Goal: Task Accomplishment & Management: Use online tool/utility

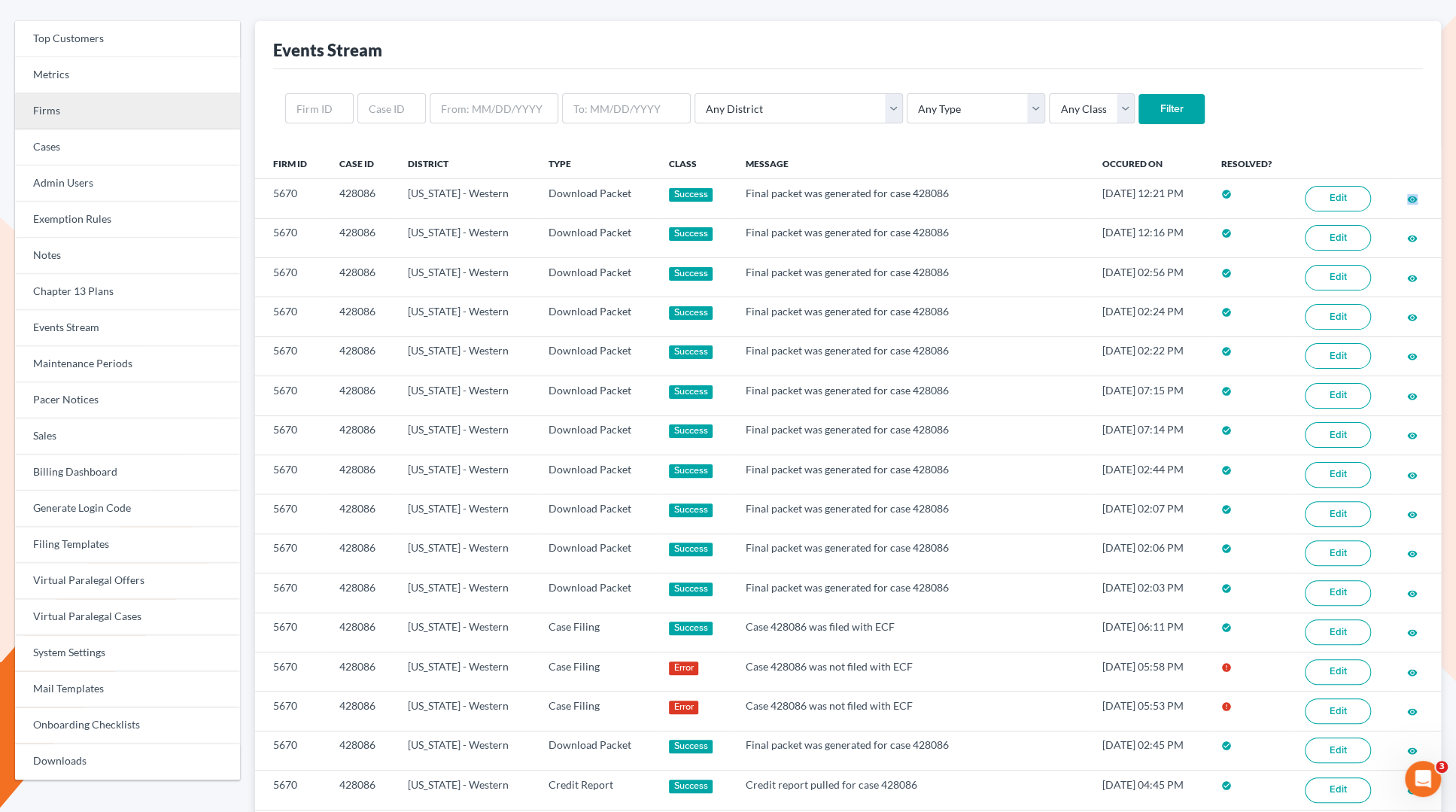
click at [76, 119] on link "Firms" at bounding box center [128, 111] width 225 height 36
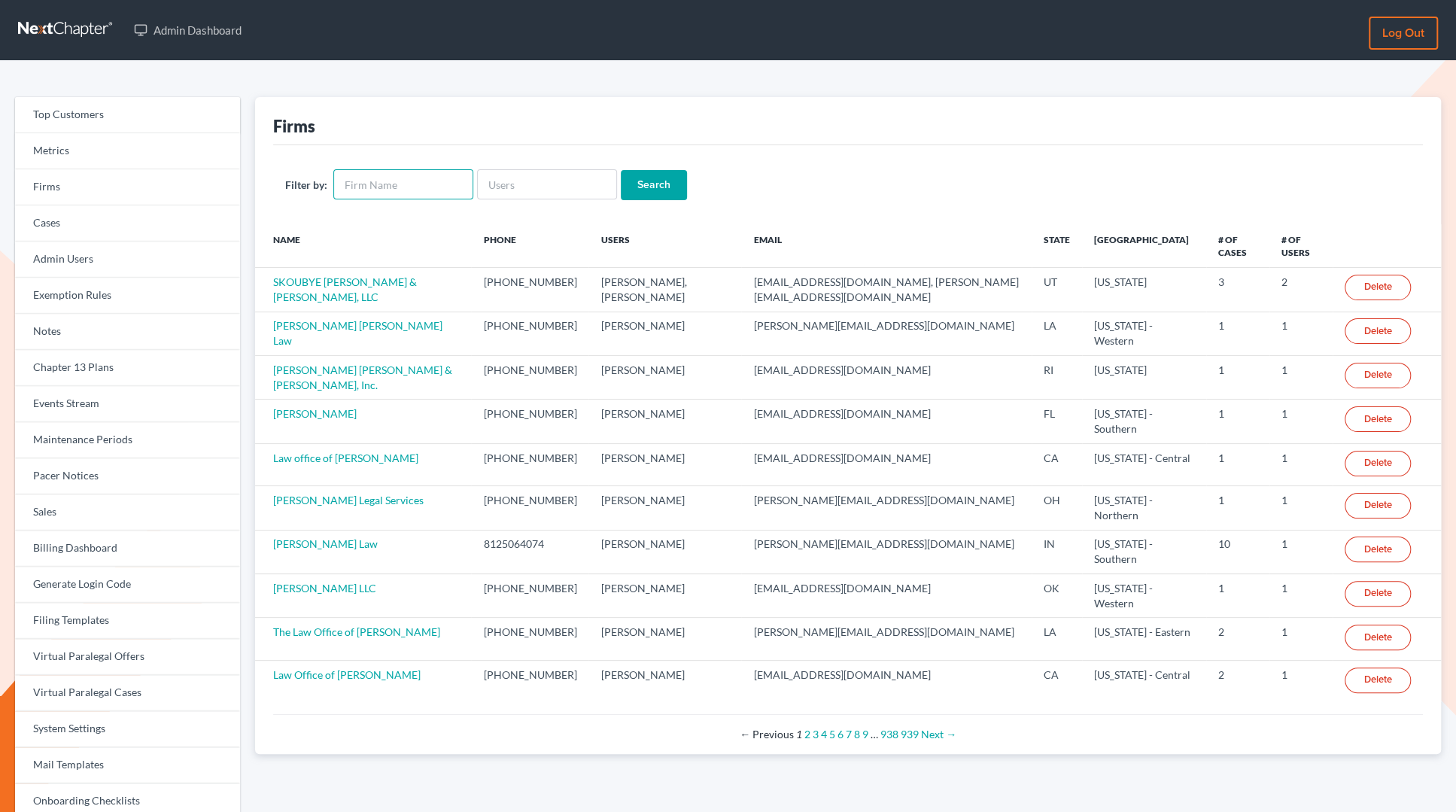
click at [393, 185] on input "text" at bounding box center [404, 184] width 140 height 30
click at [392, 187] on input "kenny" at bounding box center [404, 184] width 140 height 30
type input "kenny"
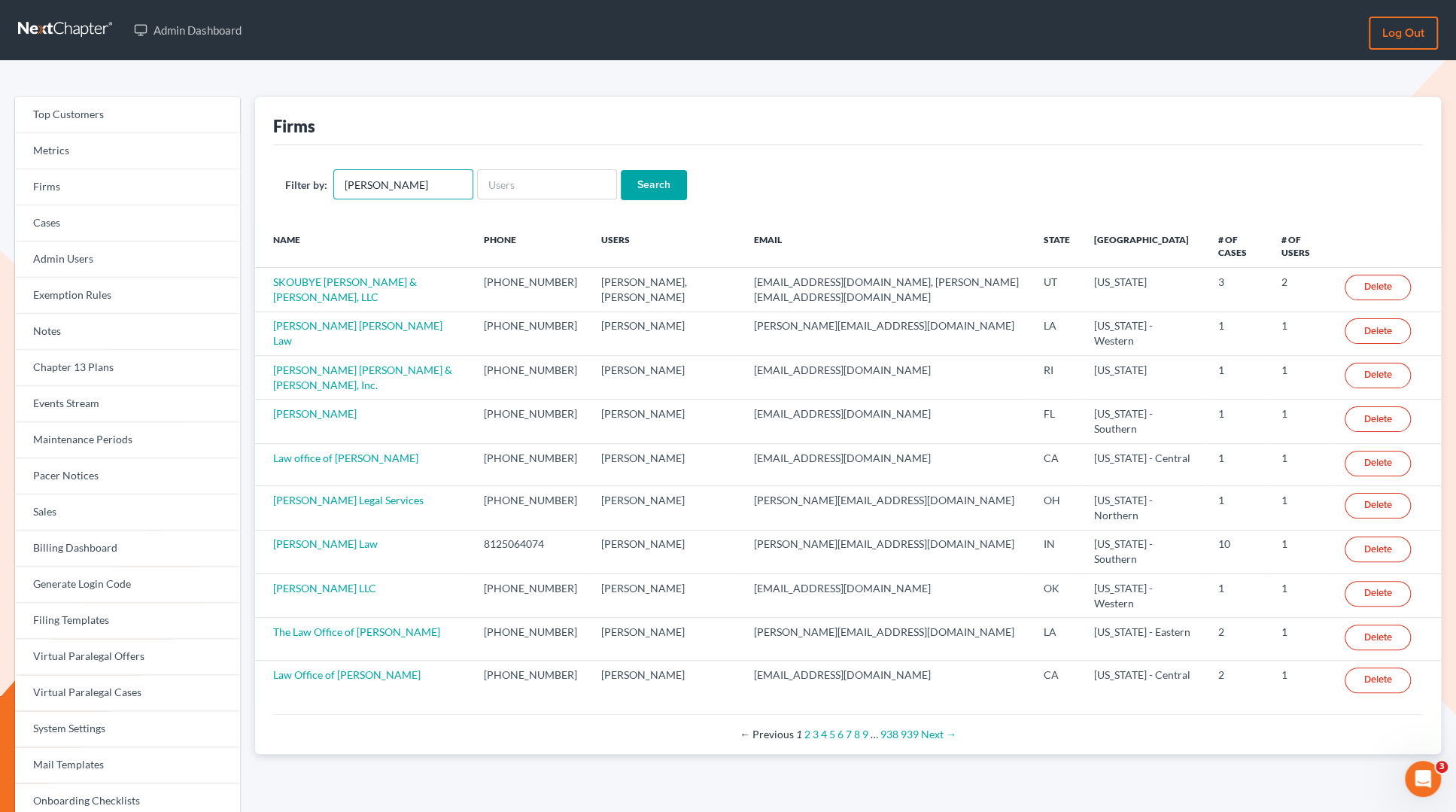
click at [621, 170] on input "Search" at bounding box center [654, 185] width 66 height 30
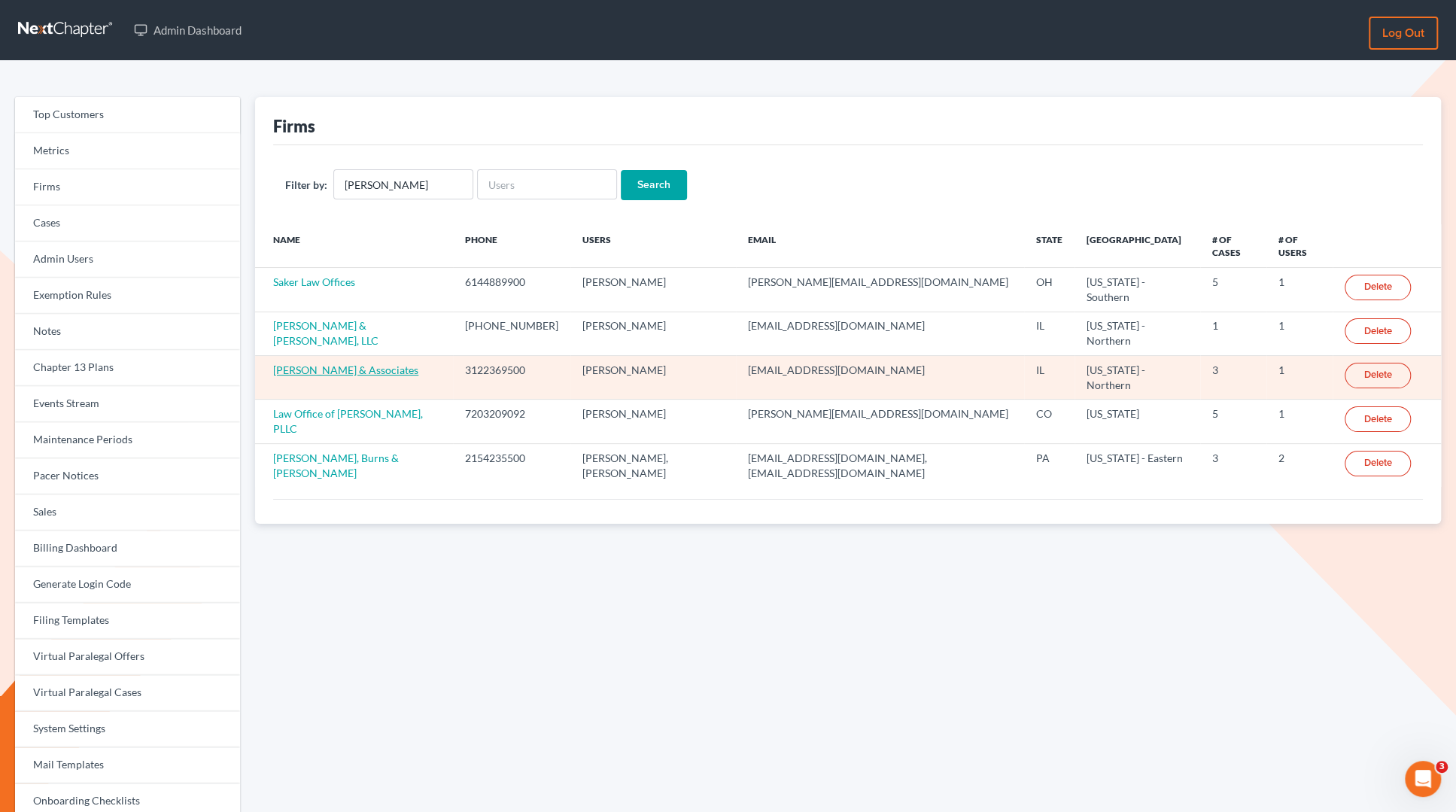
click at [334, 366] on link "Kenny Olatunji & Associates" at bounding box center [346, 369] width 145 height 13
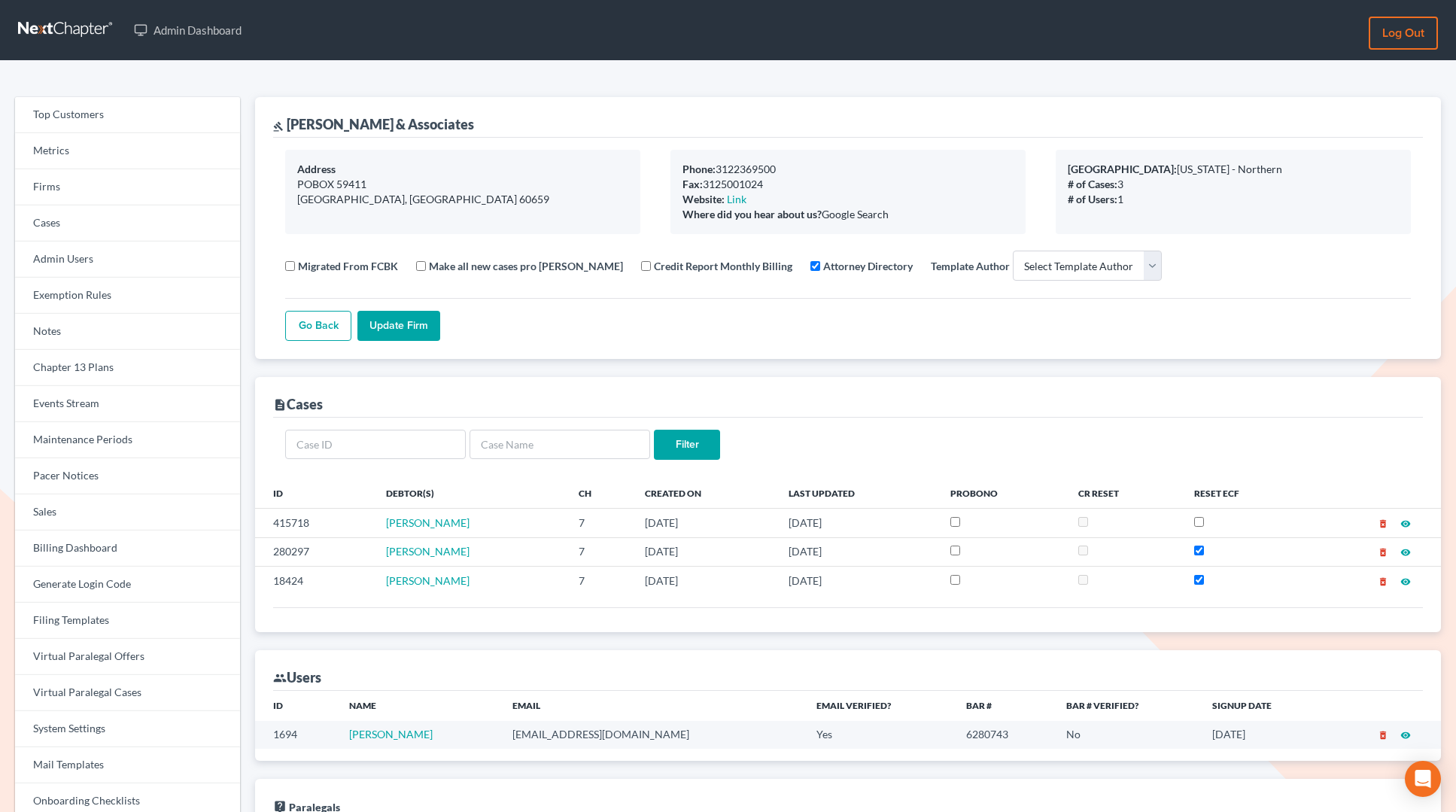
select select
click at [54, 406] on link "Events Stream" at bounding box center [128, 403] width 225 height 36
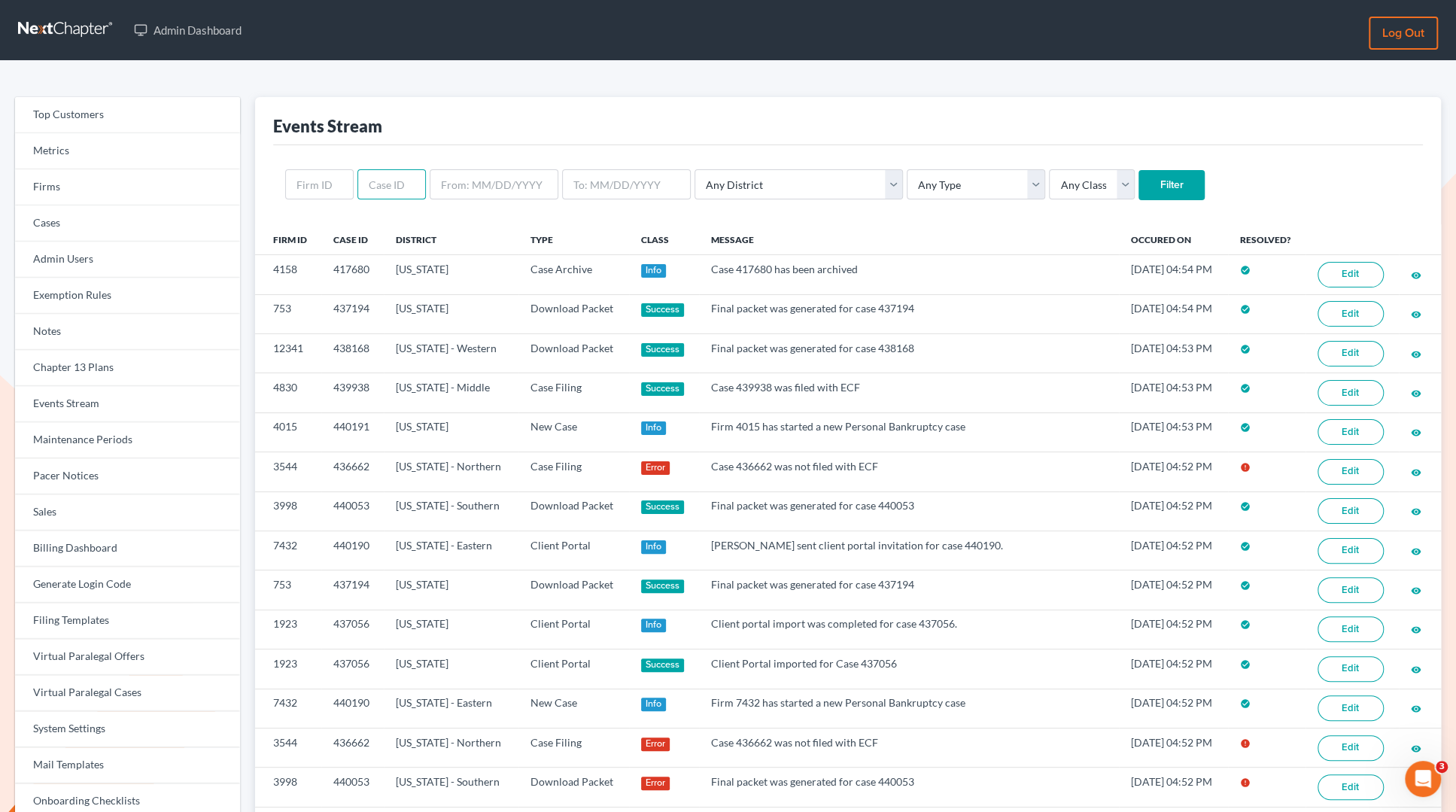
click at [385, 185] on input "text" at bounding box center [391, 184] width 68 height 30
click at [319, 191] on input "text" at bounding box center [319, 184] width 68 height 30
paste input "2341"
type input "2341"
click at [1138, 170] on input "Filter" at bounding box center [1171, 185] width 66 height 30
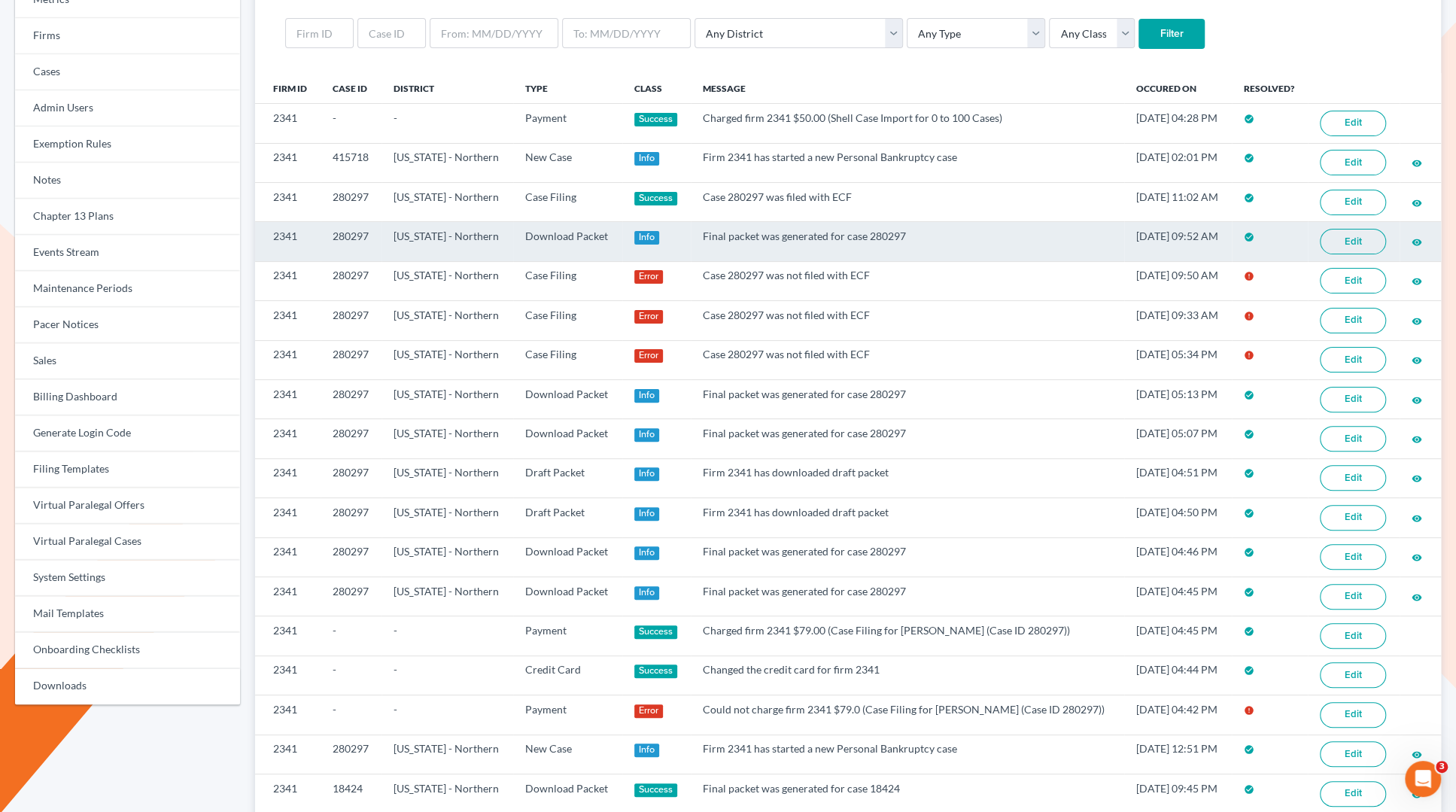
scroll to position [154, 0]
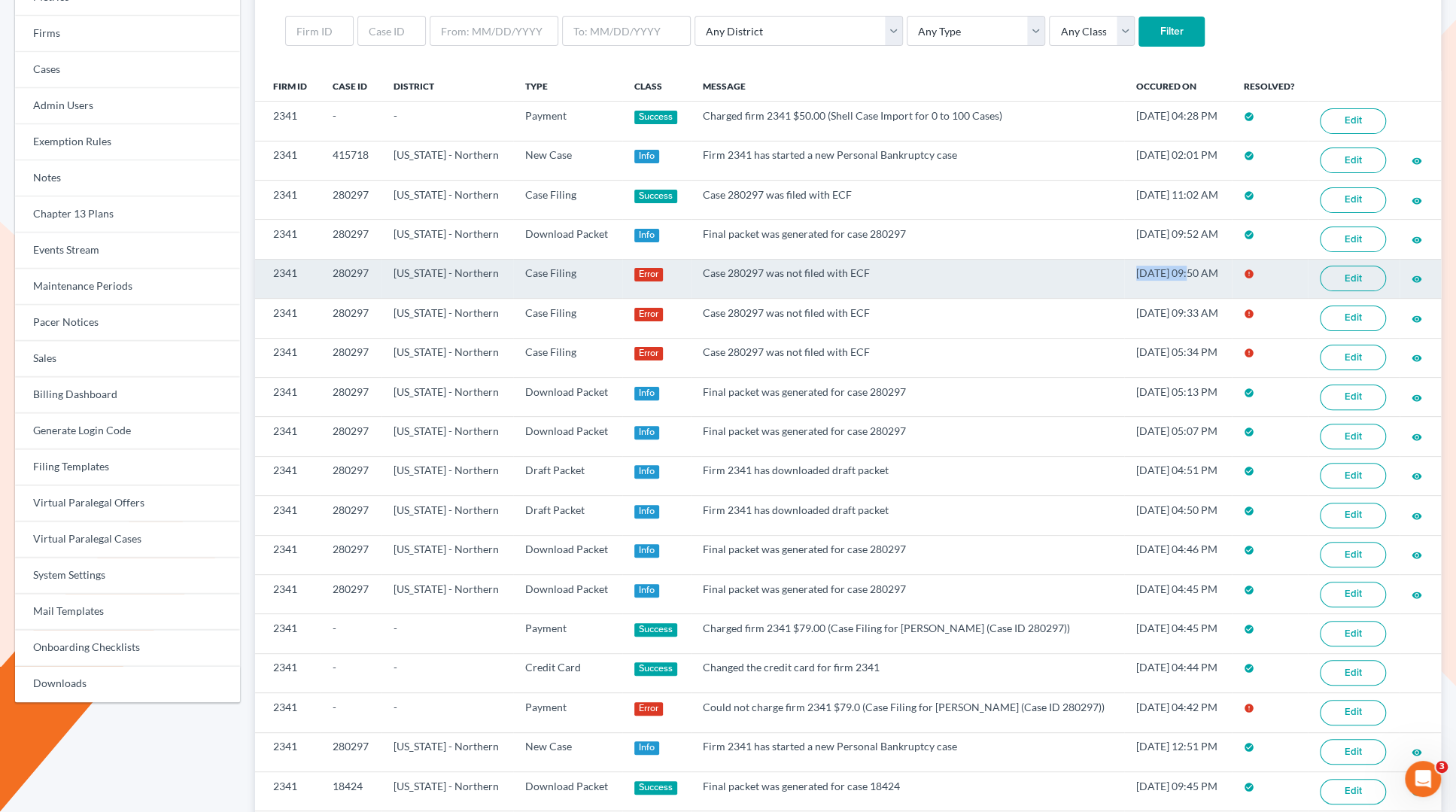
copy td "10/26/2022"
drag, startPoint x: 1116, startPoint y: 272, endPoint x: 1174, endPoint y: 277, distance: 58.2
click at [1174, 277] on td "10/26/2022 09:50 AM" at bounding box center [1178, 278] width 108 height 40
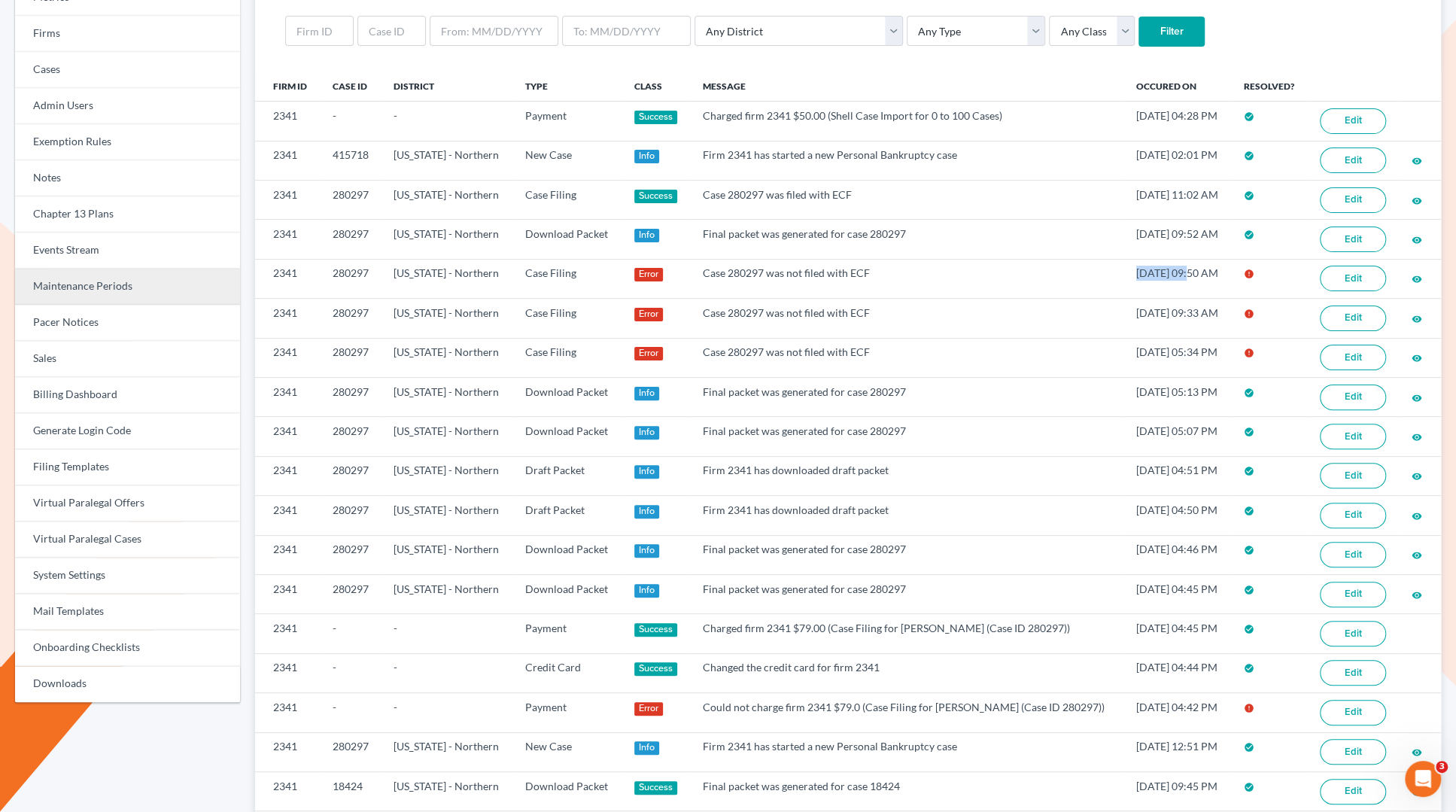
scroll to position [0, 0]
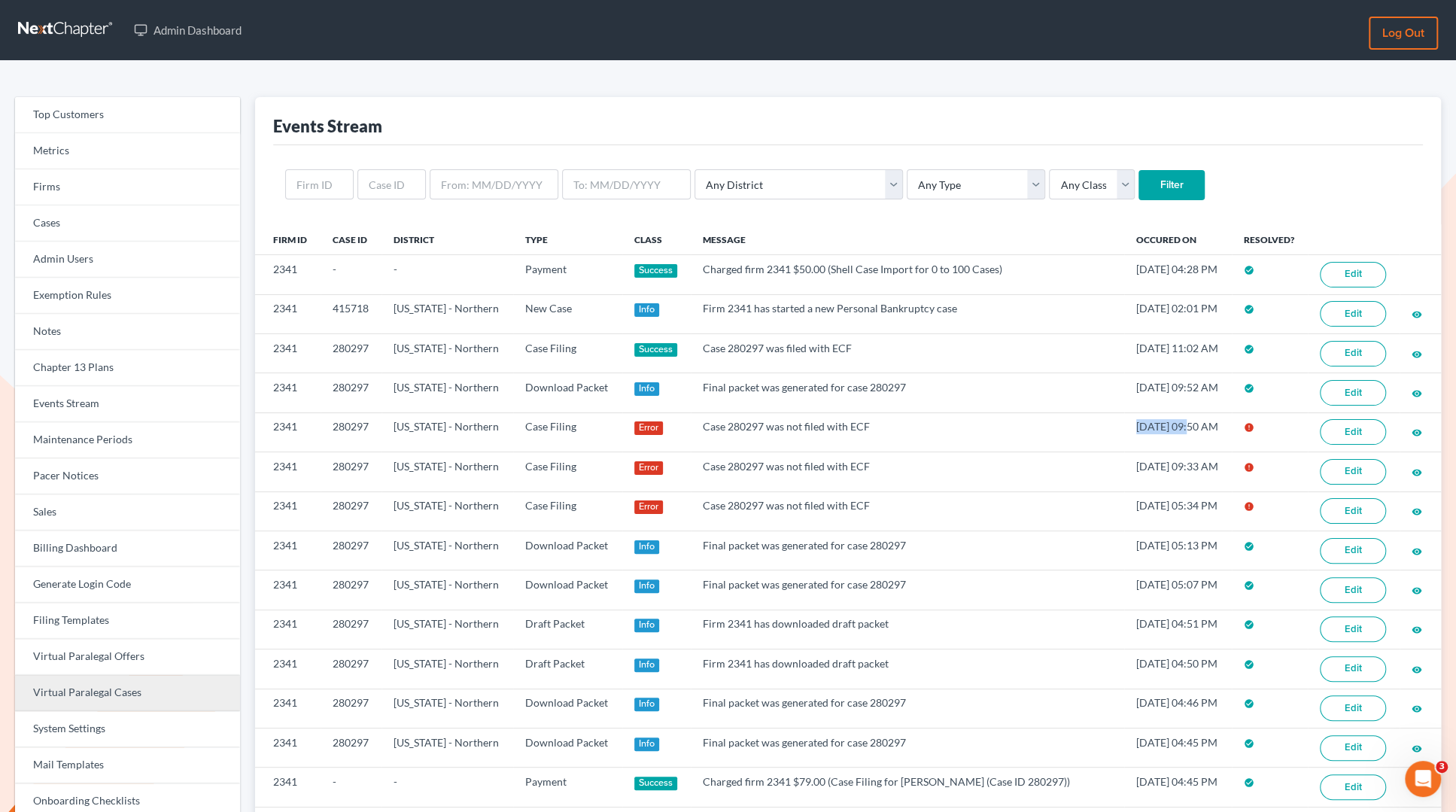
click at [118, 695] on link "Virtual Paralegal Cases" at bounding box center [128, 693] width 225 height 36
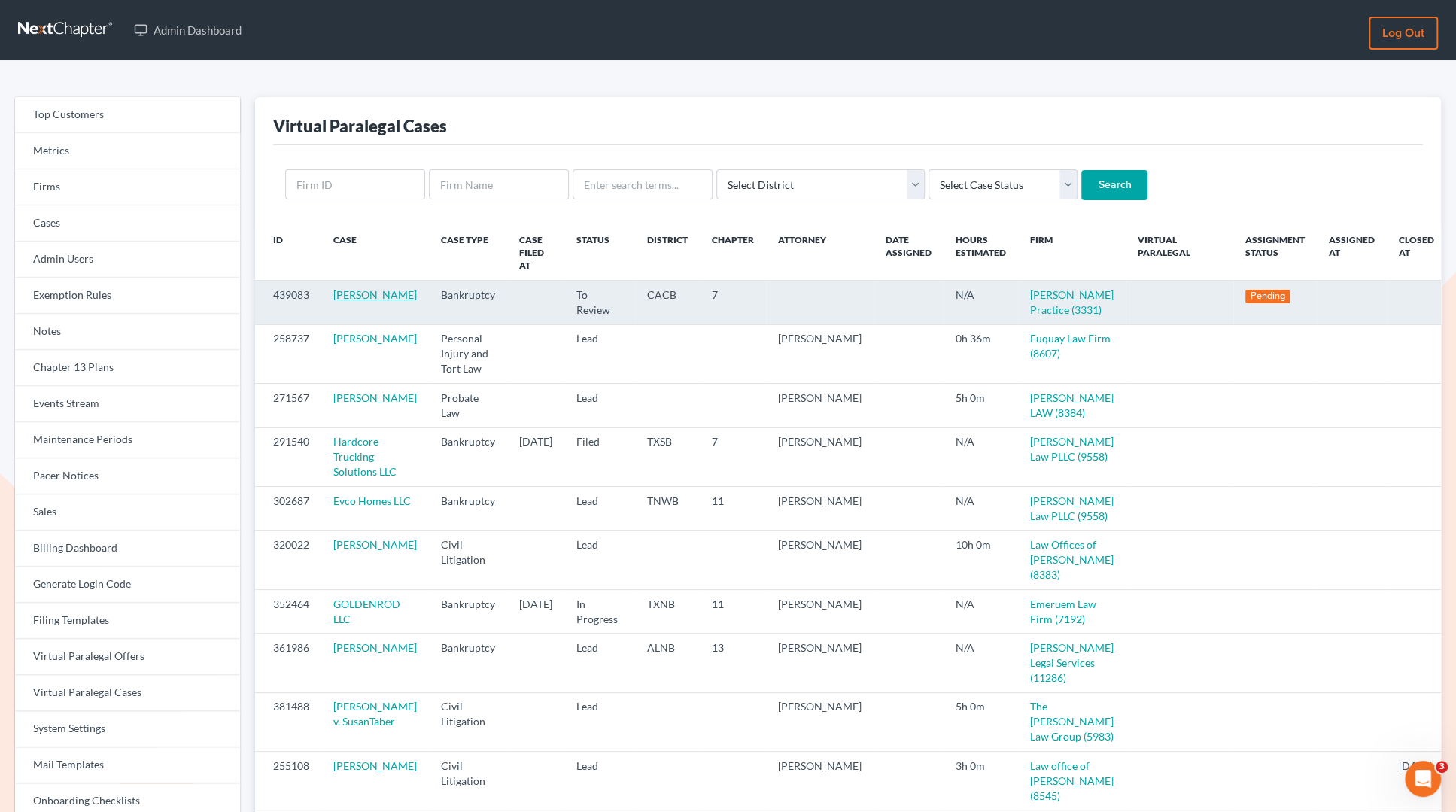
click at [369, 288] on link "Ada Cornejo" at bounding box center [375, 294] width 83 height 13
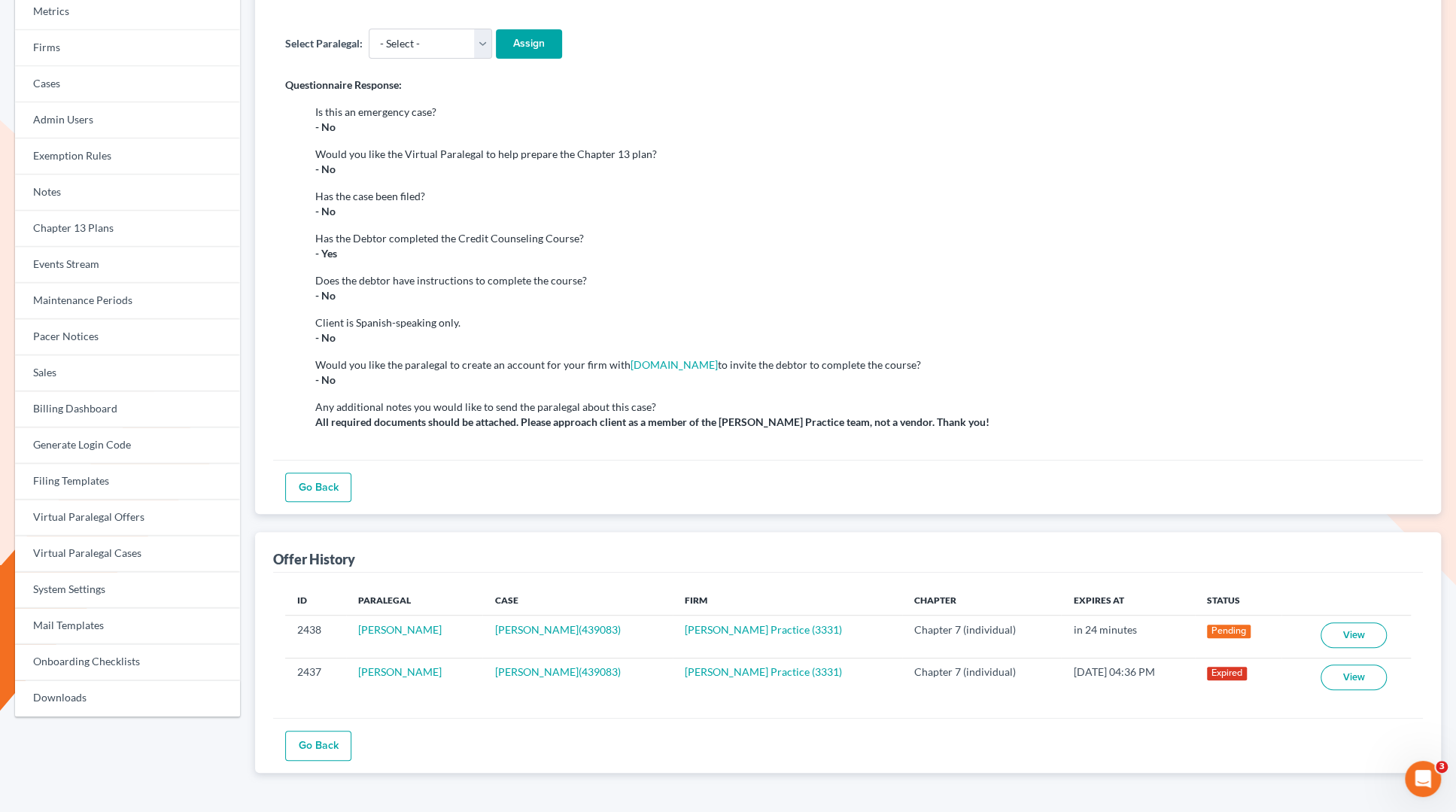
scroll to position [141, 0]
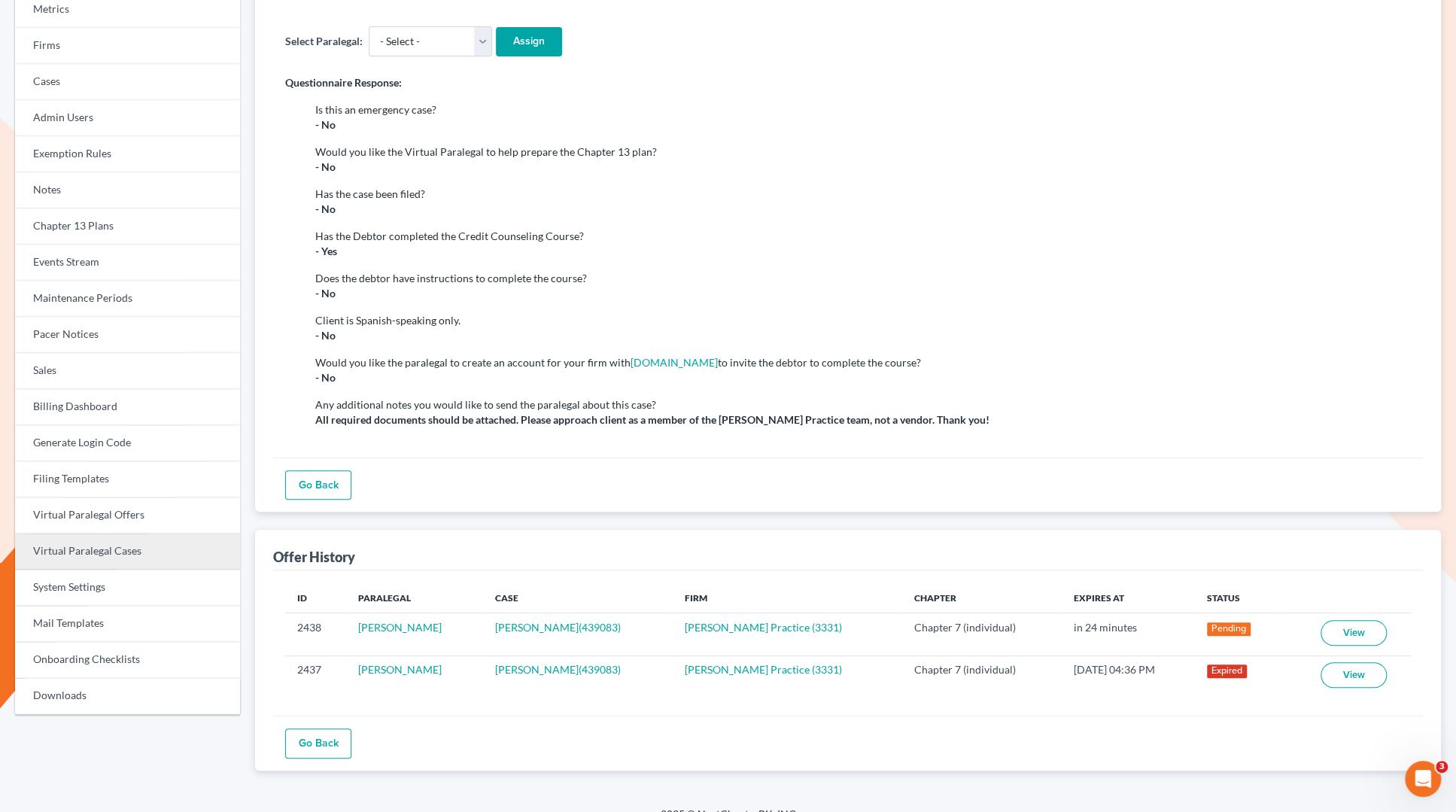
click at [74, 546] on link "Virtual Paralegal Cases" at bounding box center [128, 551] width 225 height 36
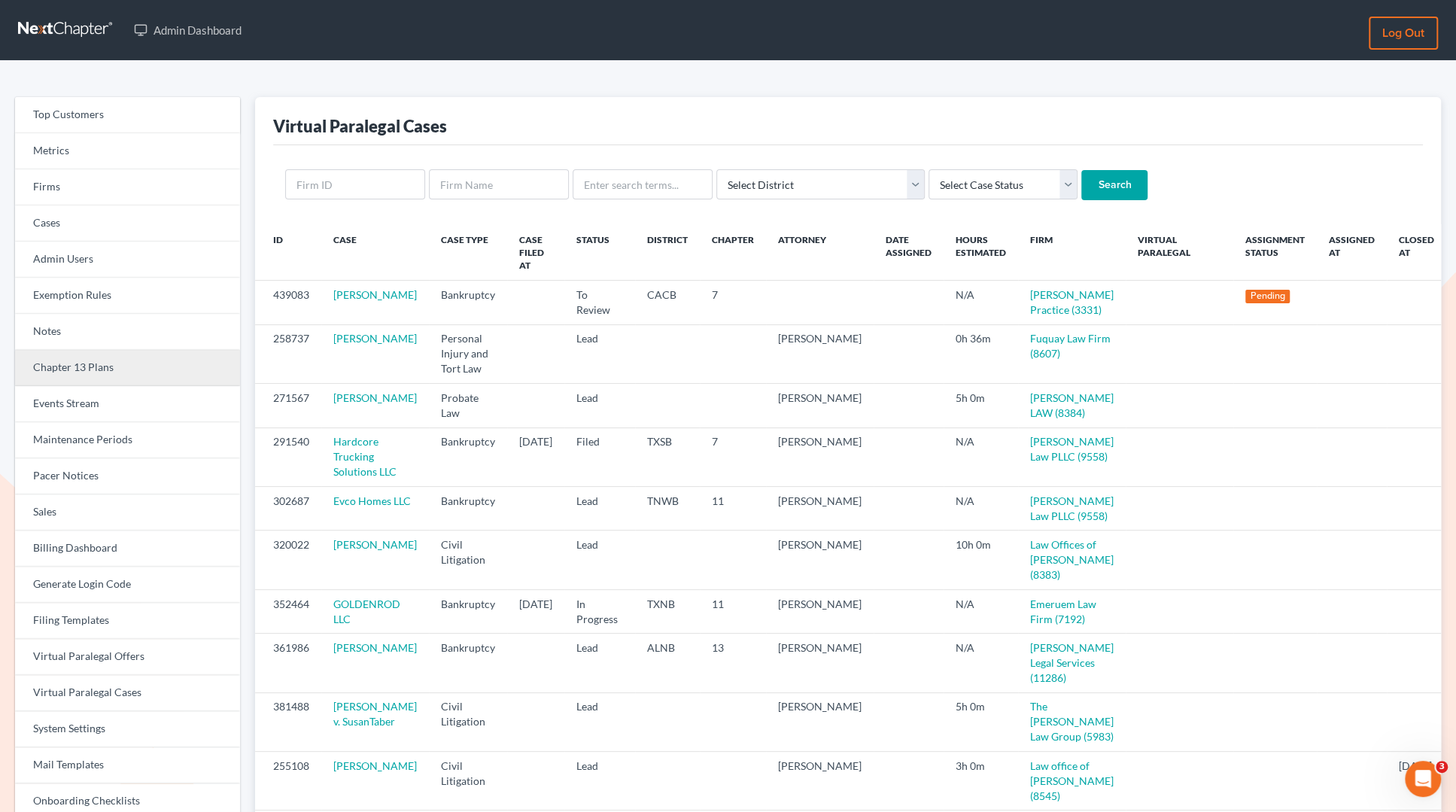
click at [68, 364] on link "Chapter 13 Plans" at bounding box center [128, 367] width 225 height 36
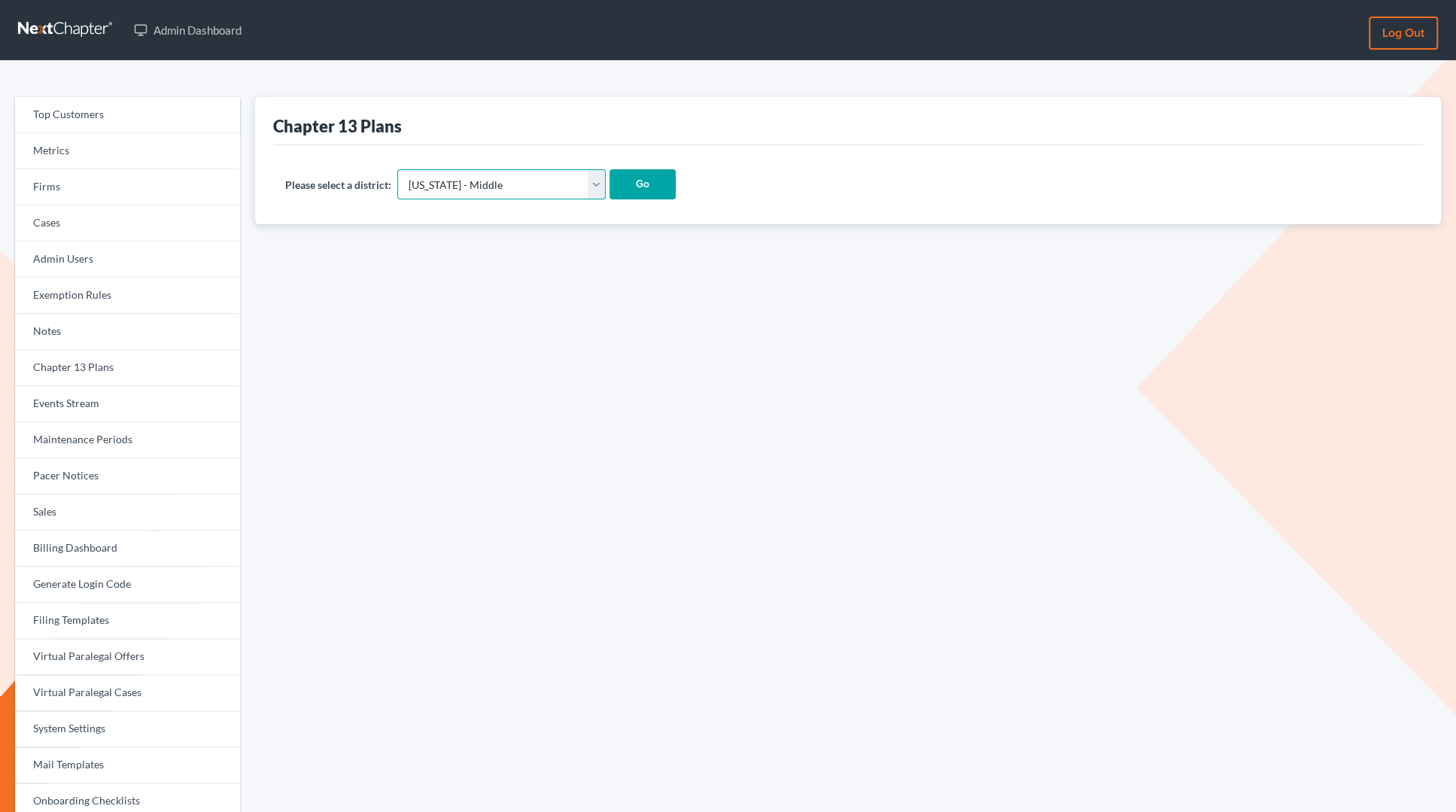
click at [433, 185] on select "[US_STATE] - [GEOGRAPHIC_DATA] [US_STATE] - [GEOGRAPHIC_DATA][US_STATE] - South…" at bounding box center [502, 184] width 208 height 30
select select "15"
click at [398, 169] on select "[US_STATE] - [GEOGRAPHIC_DATA] [US_STATE] - [GEOGRAPHIC_DATA][US_STATE] - South…" at bounding box center [502, 184] width 208 height 30
click at [609, 186] on input "Go" at bounding box center [642, 184] width 66 height 30
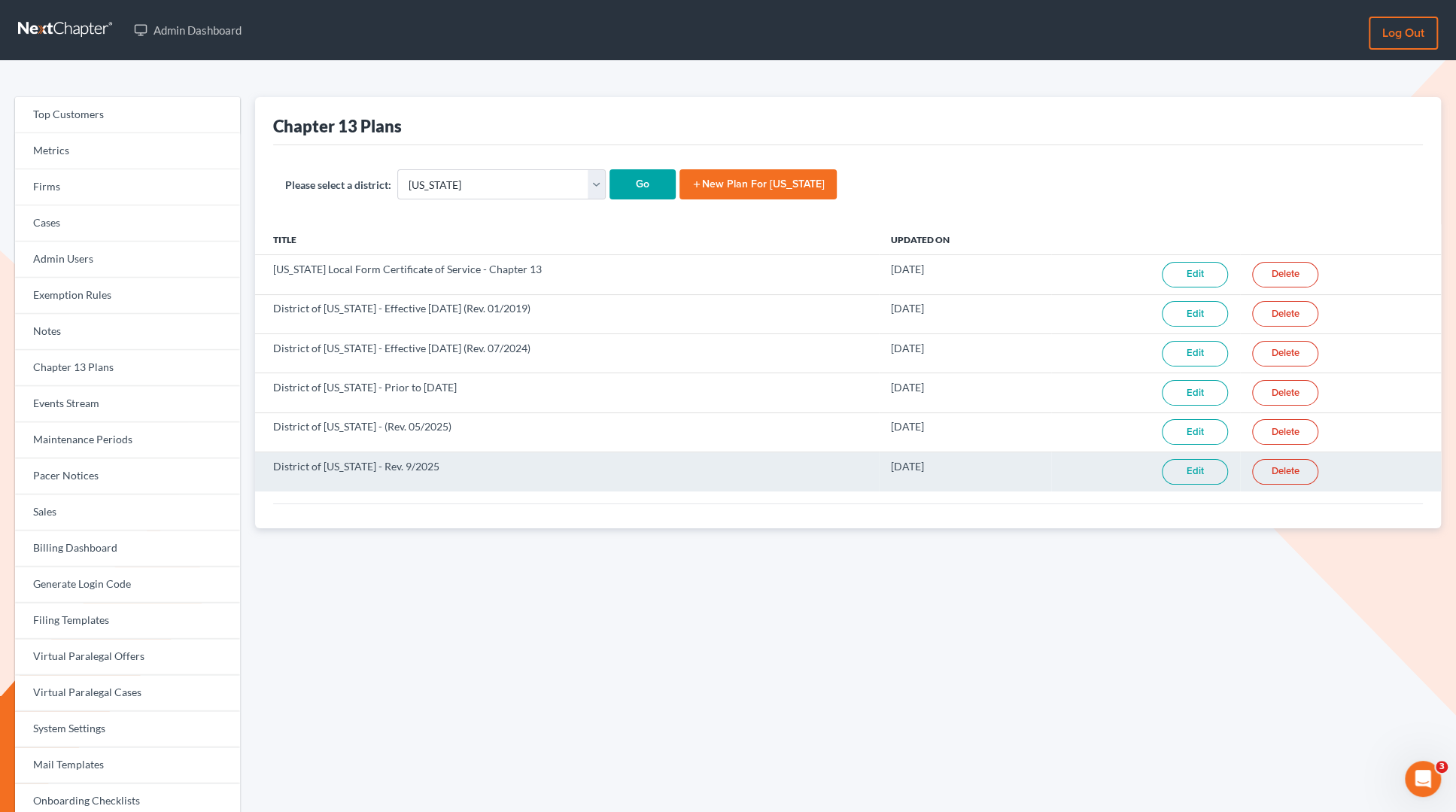
click at [1190, 464] on link "Edit" at bounding box center [1195, 472] width 66 height 25
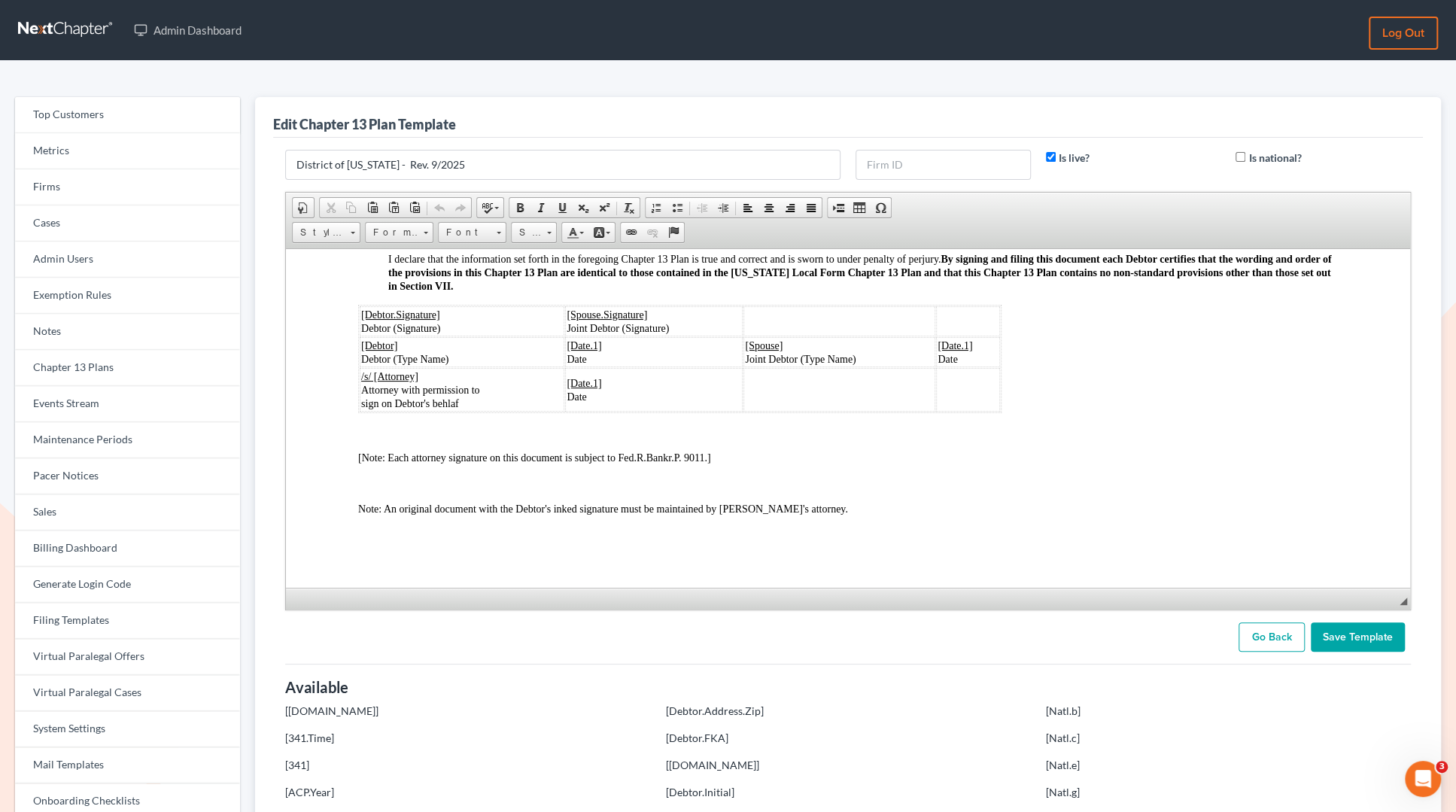
scroll to position [4349, 0]
copy span "[Note: Each attorney signature on this document is subject to Fed.R.Bankr.P. 90…"
drag, startPoint x: 356, startPoint y: 452, endPoint x: 716, endPoint y: 456, distance: 360.0
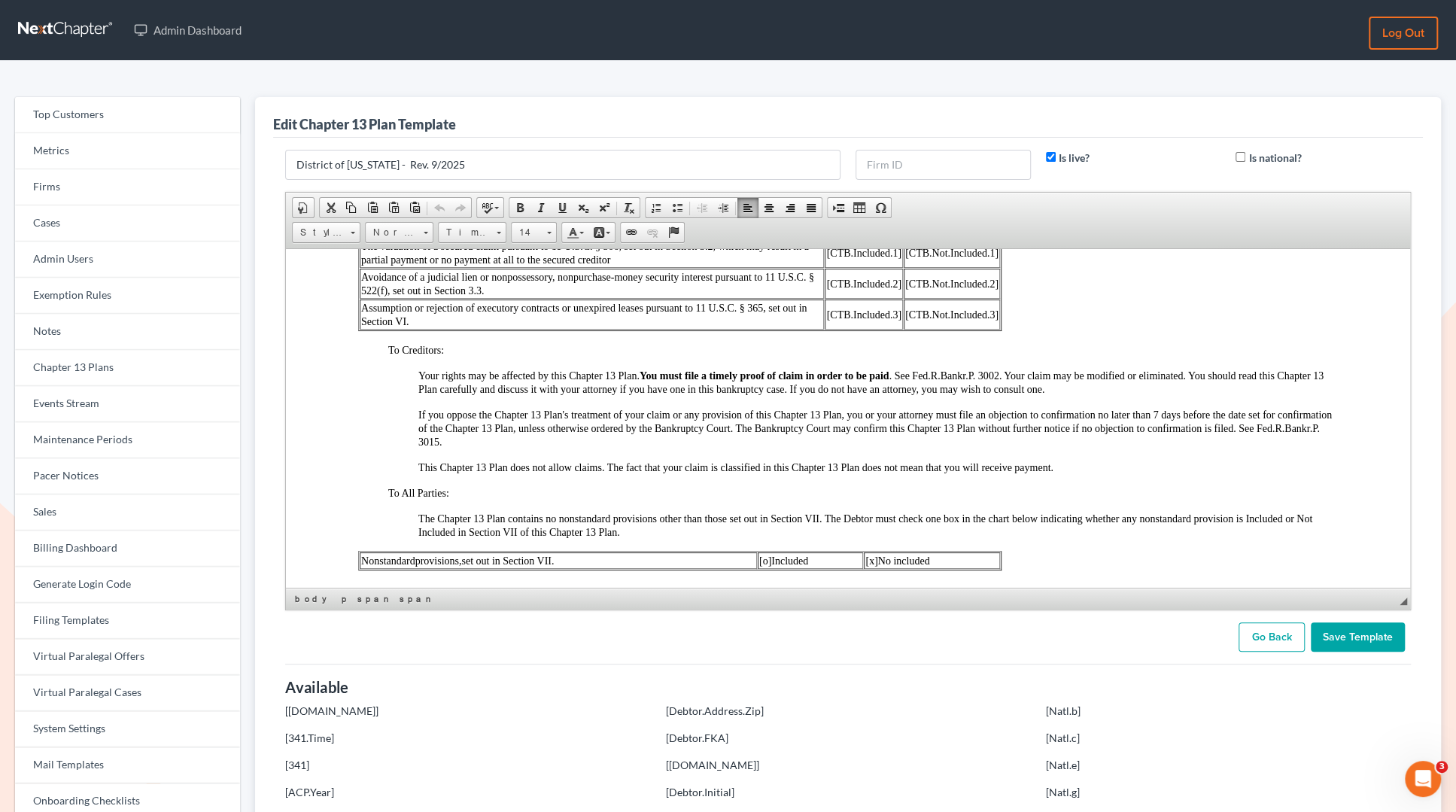
scroll to position [1480, 0]
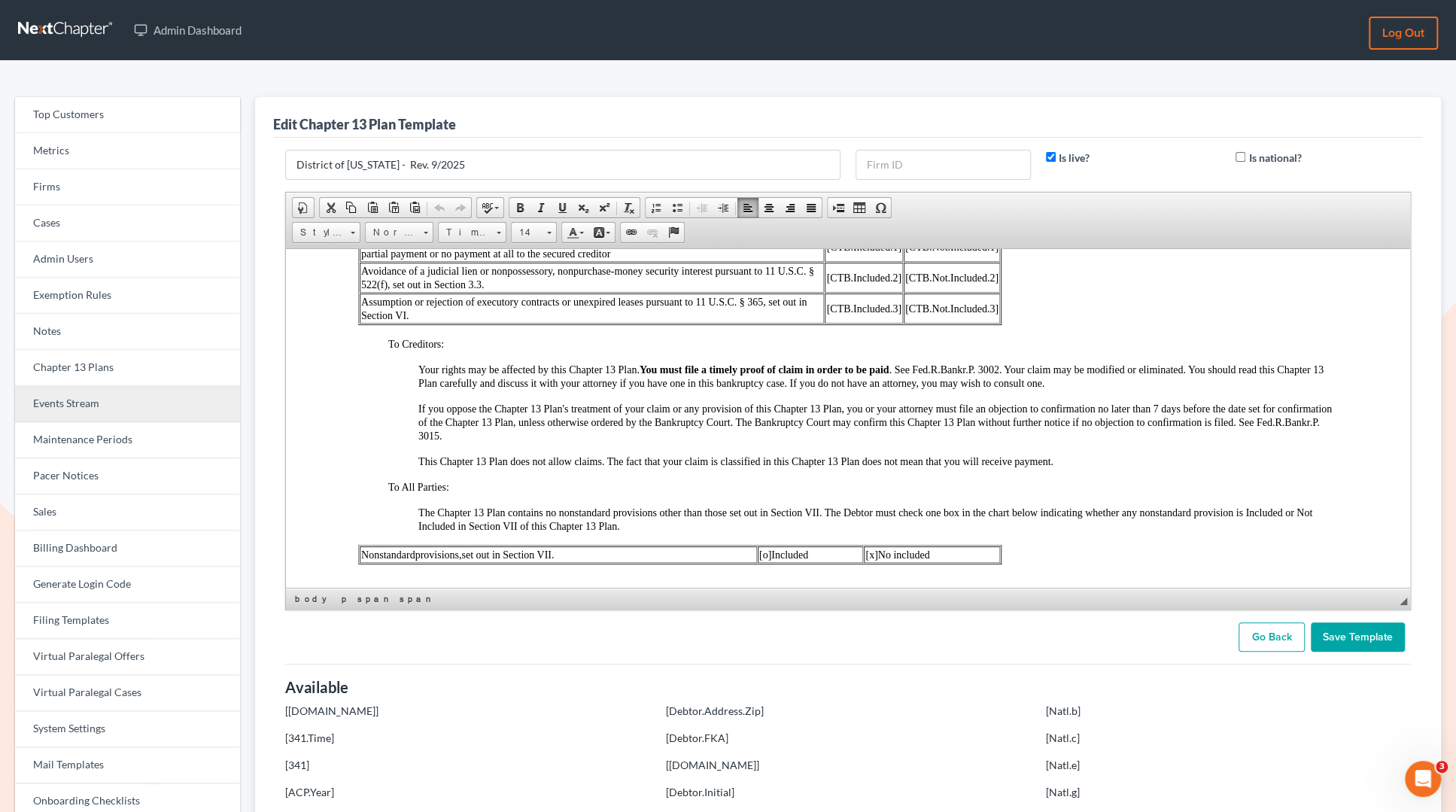
click at [59, 403] on link "Events Stream" at bounding box center [128, 403] width 225 height 36
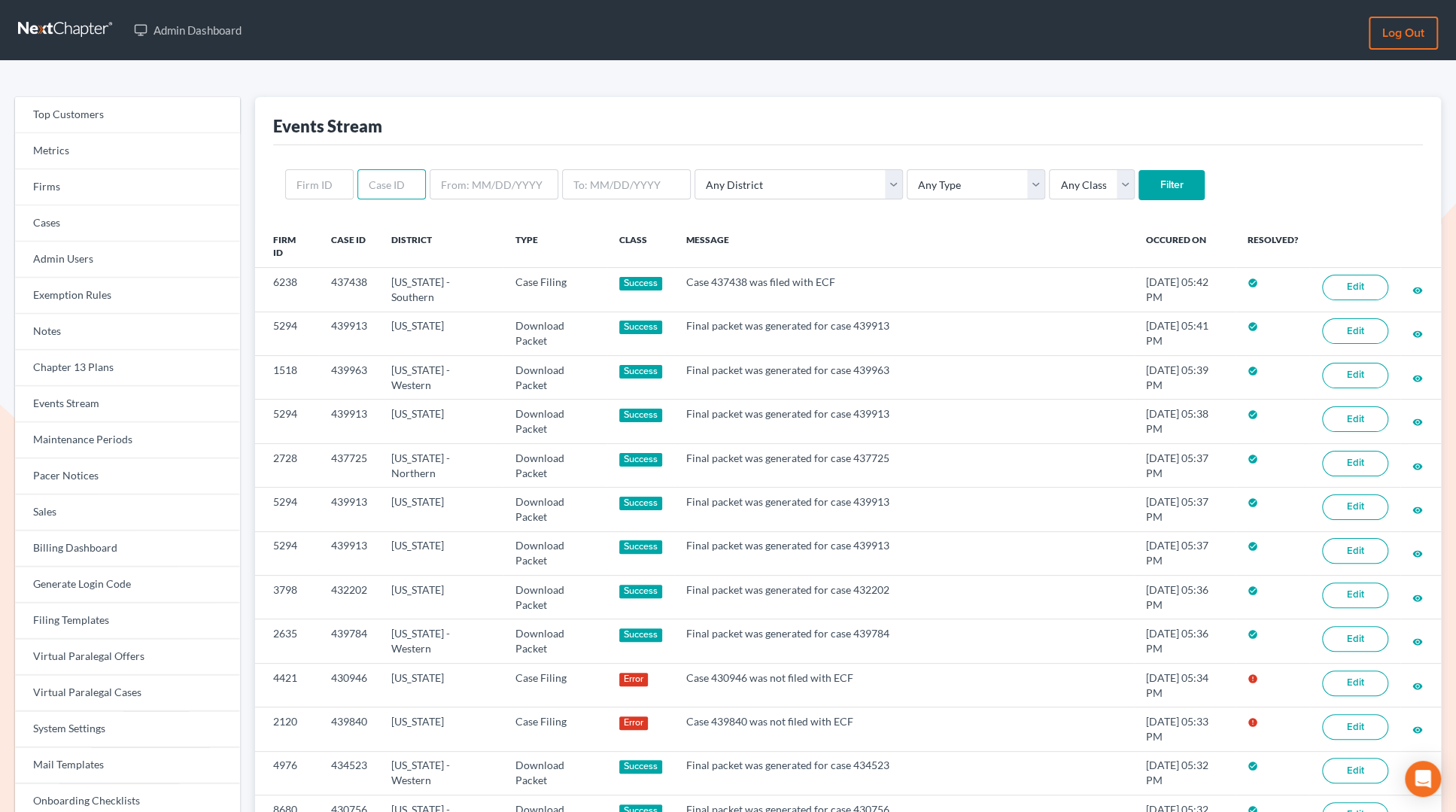
click at [388, 189] on input "text" at bounding box center [391, 184] width 68 height 30
type input "402651"
click at [1138, 195] on input "Filter" at bounding box center [1171, 185] width 66 height 30
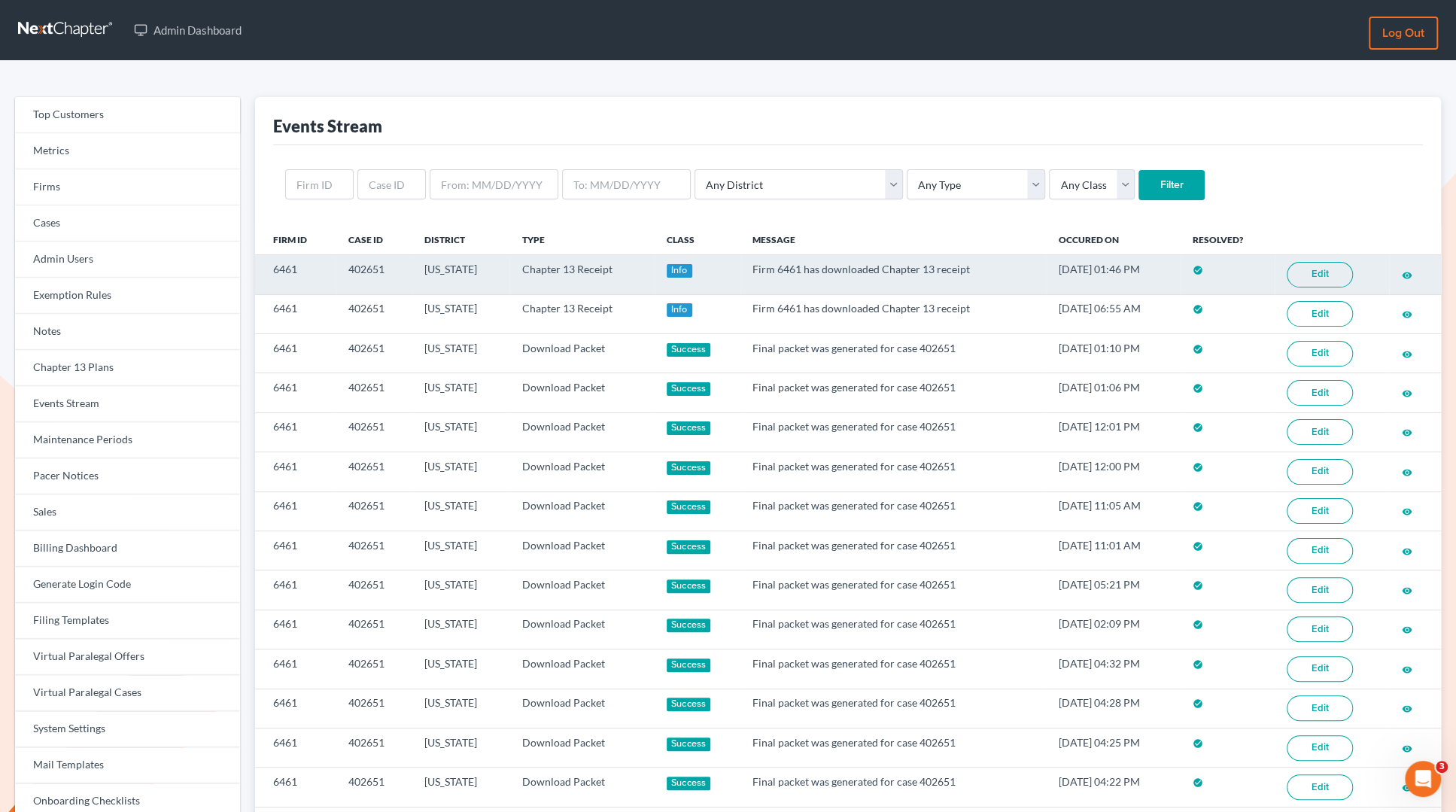
click at [1338, 269] on link "Edit" at bounding box center [1320, 275] width 66 height 25
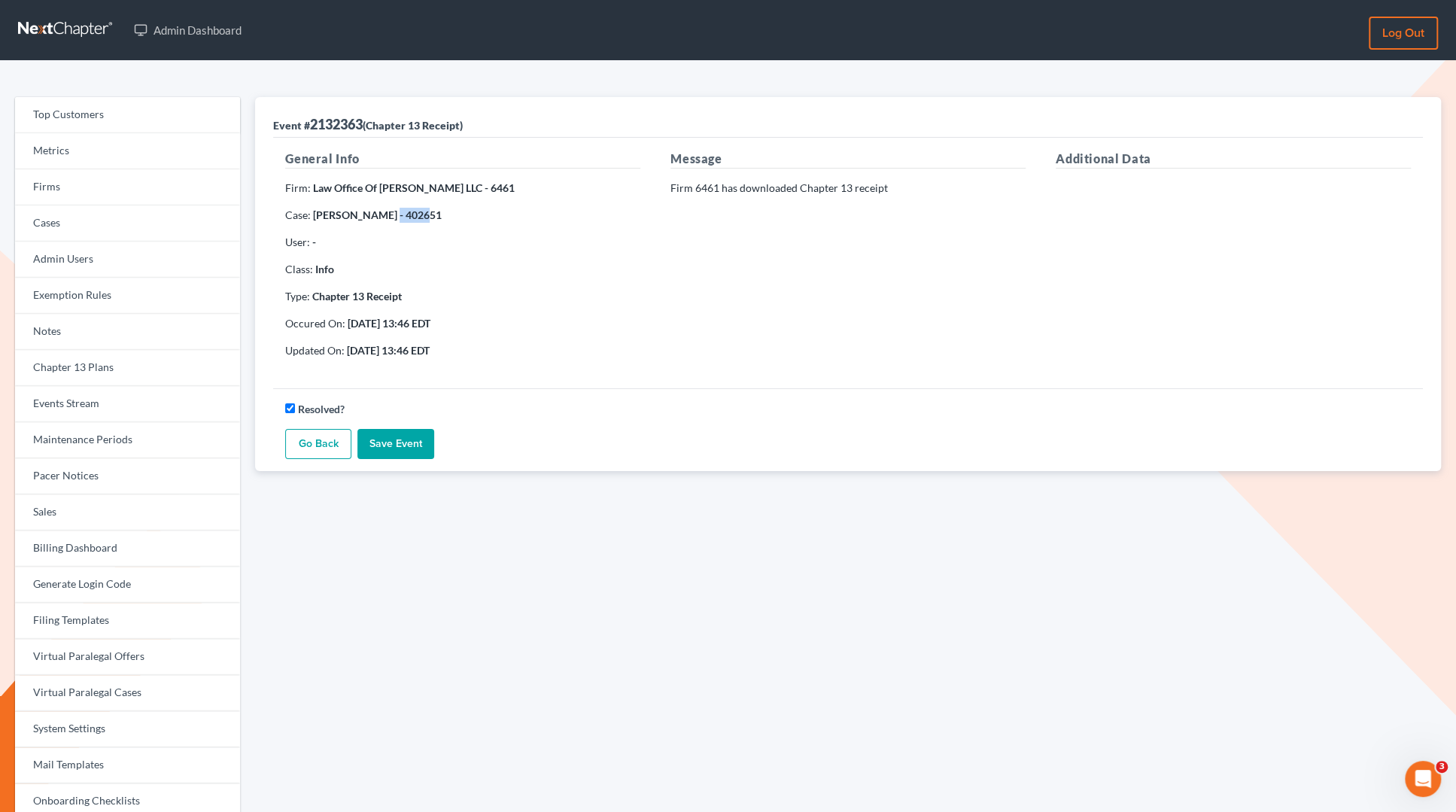
copy strong "402651"
drag, startPoint x: 414, startPoint y: 217, endPoint x: 377, endPoint y: 216, distance: 37.0
click at [377, 216] on p "Case: [PERSON_NAME] - 402651" at bounding box center [462, 215] width 356 height 15
click at [83, 362] on link "Chapter 13 Plans" at bounding box center [128, 367] width 225 height 36
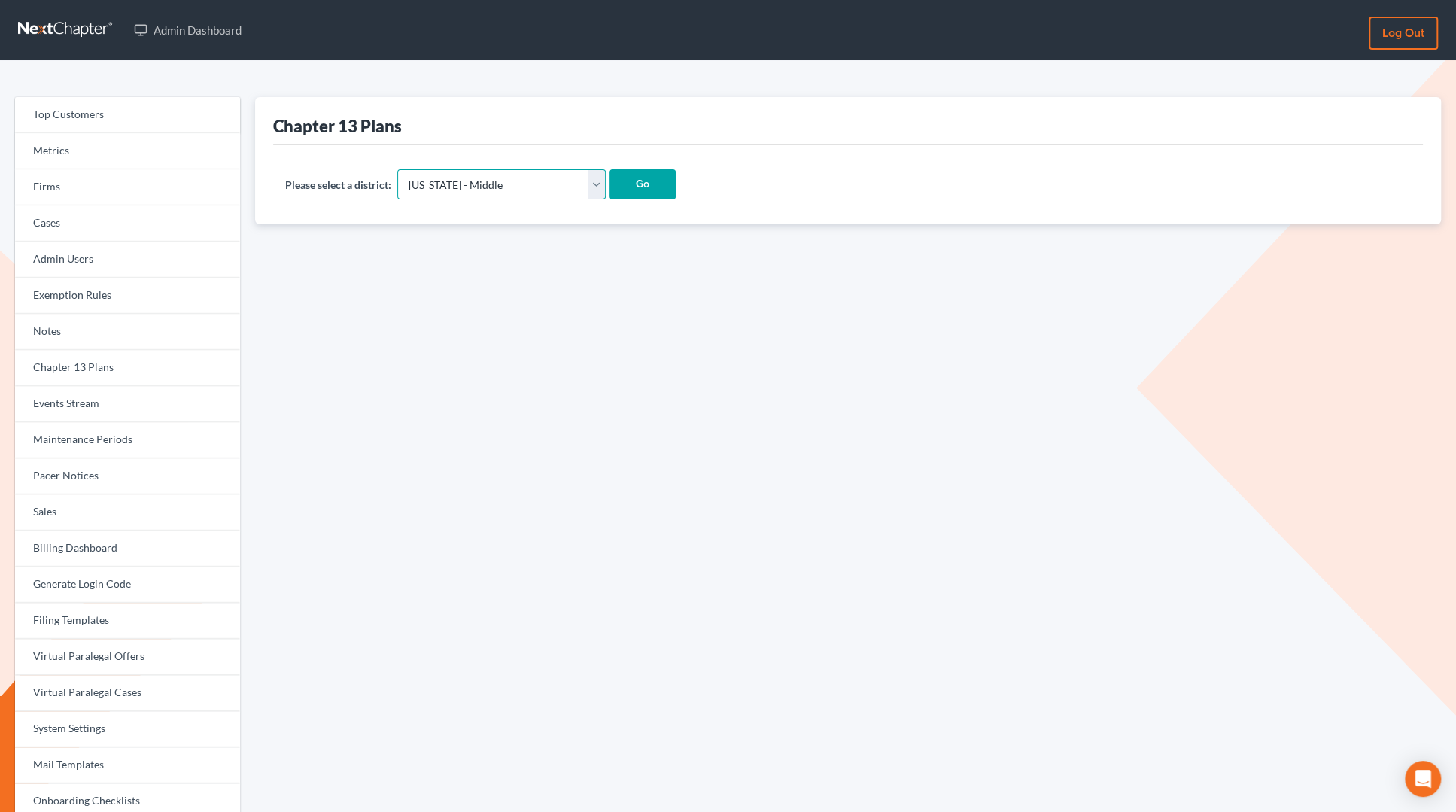
click at [470, 171] on select "[US_STATE] - [GEOGRAPHIC_DATA] [US_STATE] - [GEOGRAPHIC_DATA][US_STATE] - South…" at bounding box center [502, 184] width 208 height 30
select select "15"
click at [398, 169] on select "Alabama - Middle Alabama - Northern Alabama - Southern Alaska Arizona Arkansas …" at bounding box center [502, 184] width 208 height 30
click at [609, 187] on input "Go" at bounding box center [642, 184] width 66 height 30
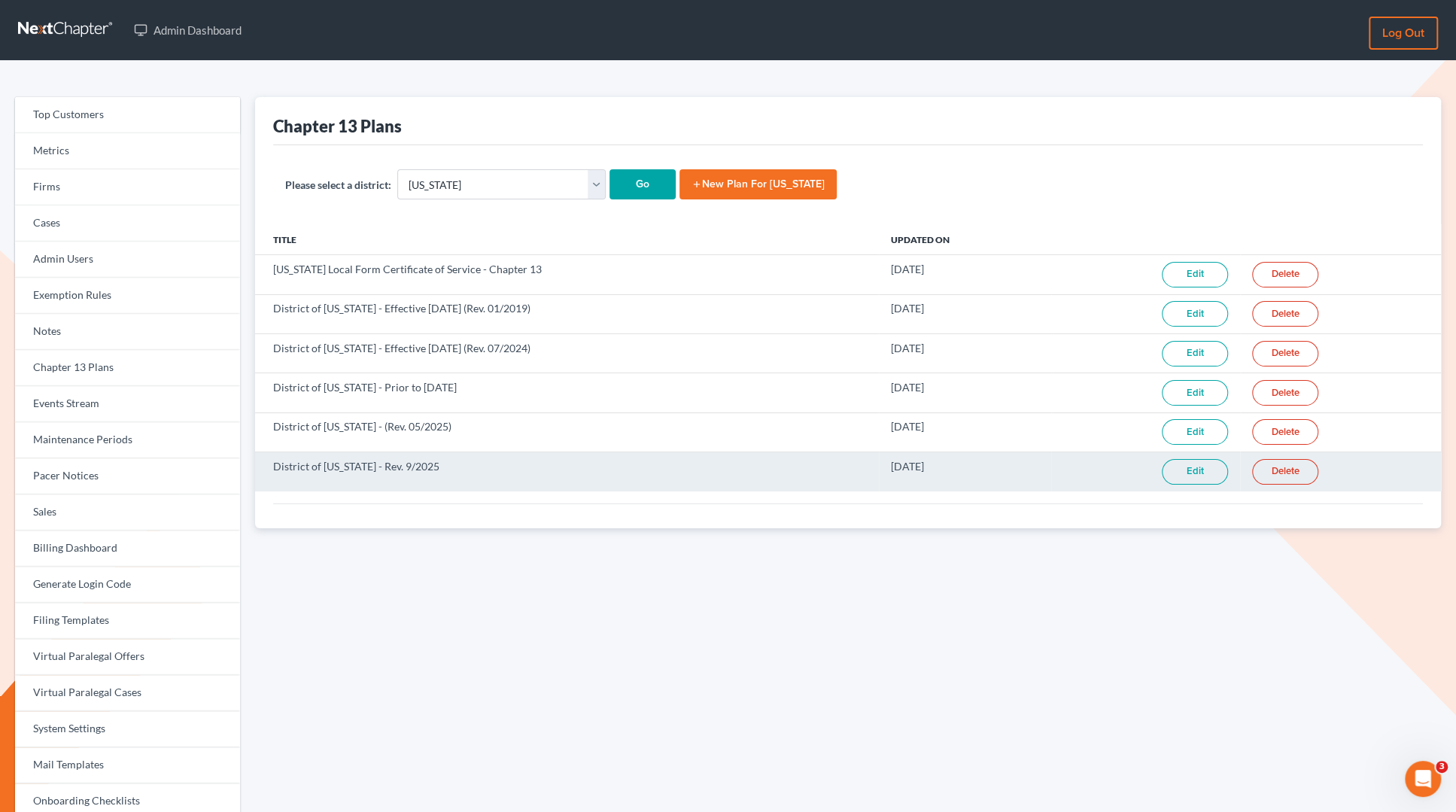
click at [1176, 474] on link "Edit" at bounding box center [1195, 472] width 66 height 25
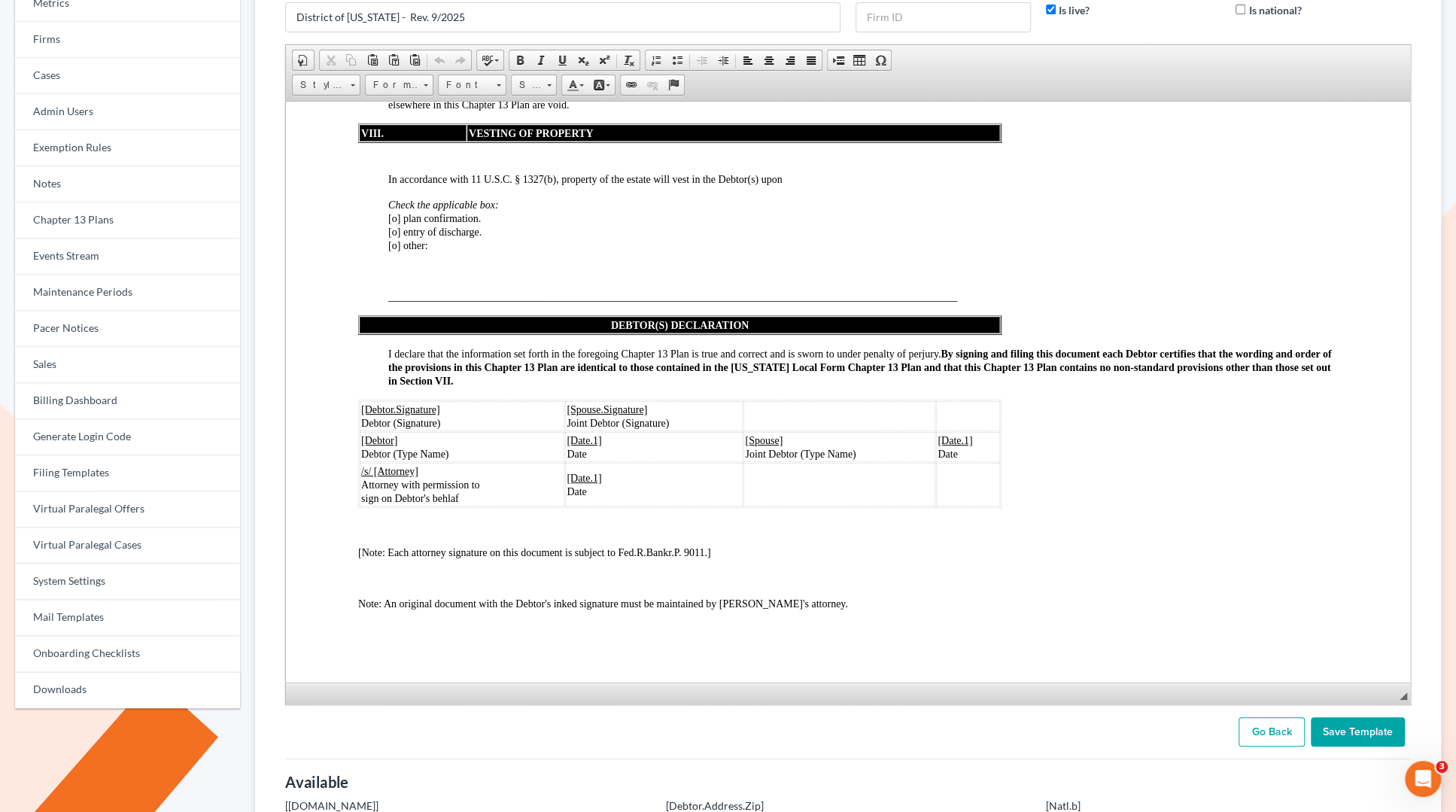
scroll to position [4107, 0]
drag, startPoint x: 1403, startPoint y: 501, endPoint x: 1337, endPoint y: 825, distance: 330.7
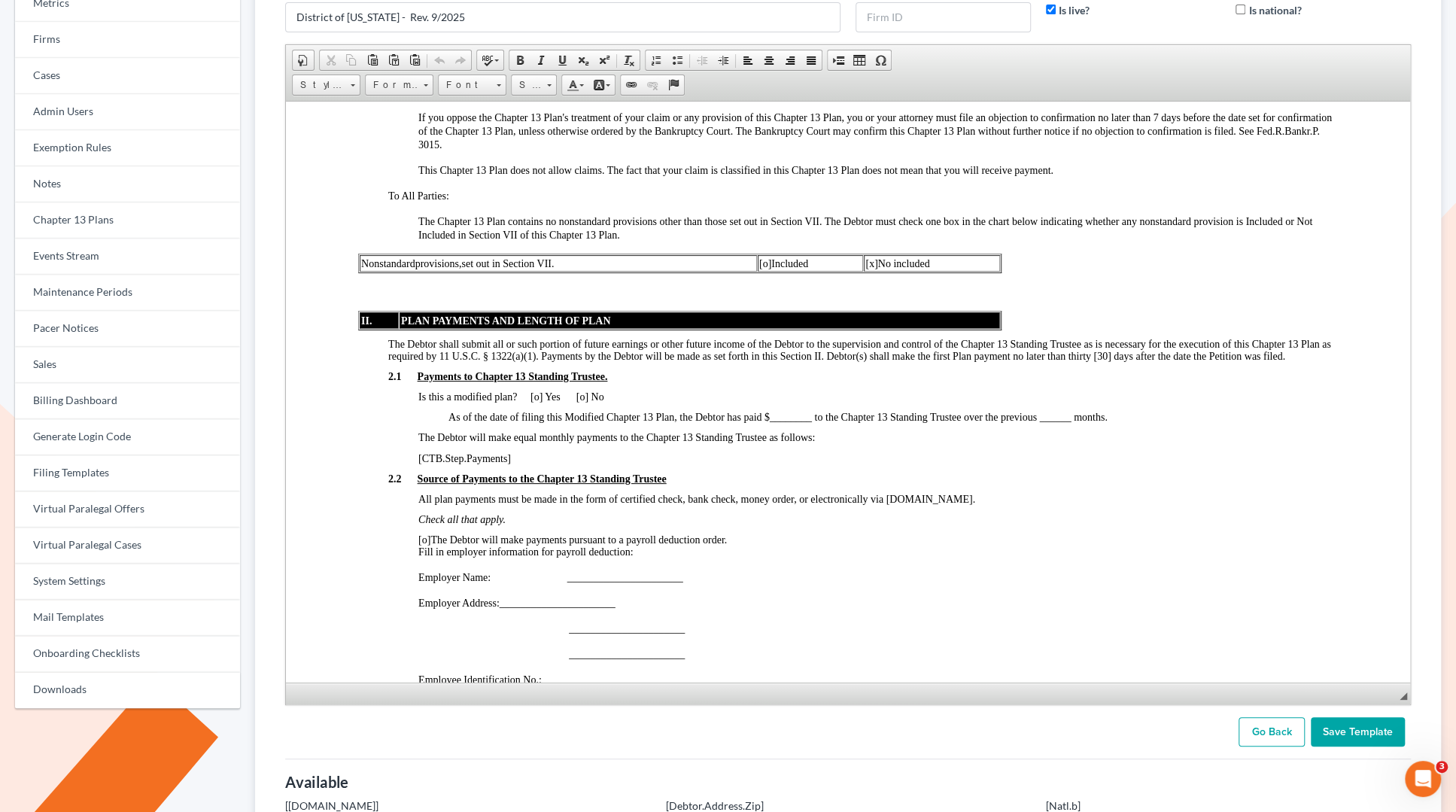
scroll to position [1566, 0]
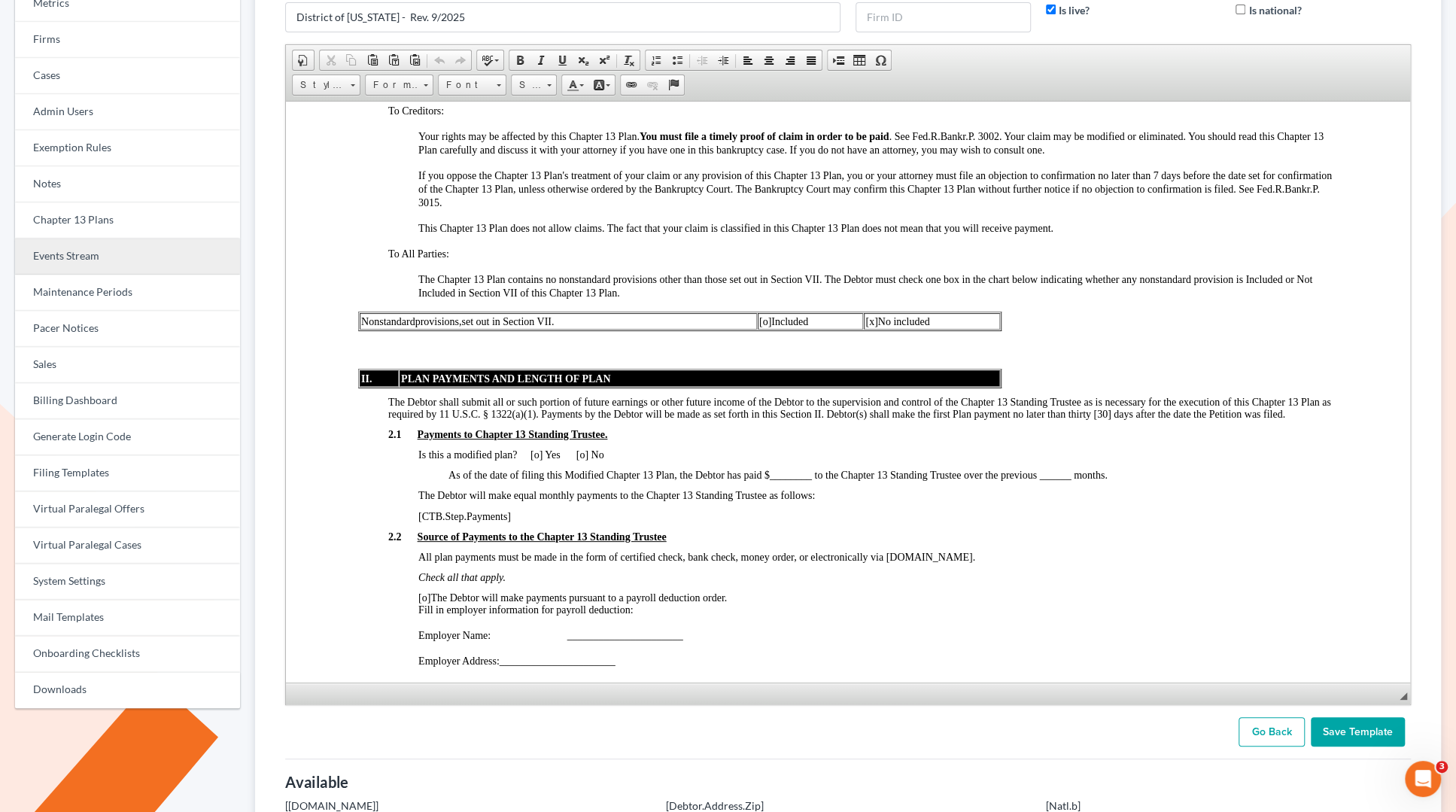
click at [57, 245] on link "Events Stream" at bounding box center [128, 256] width 225 height 36
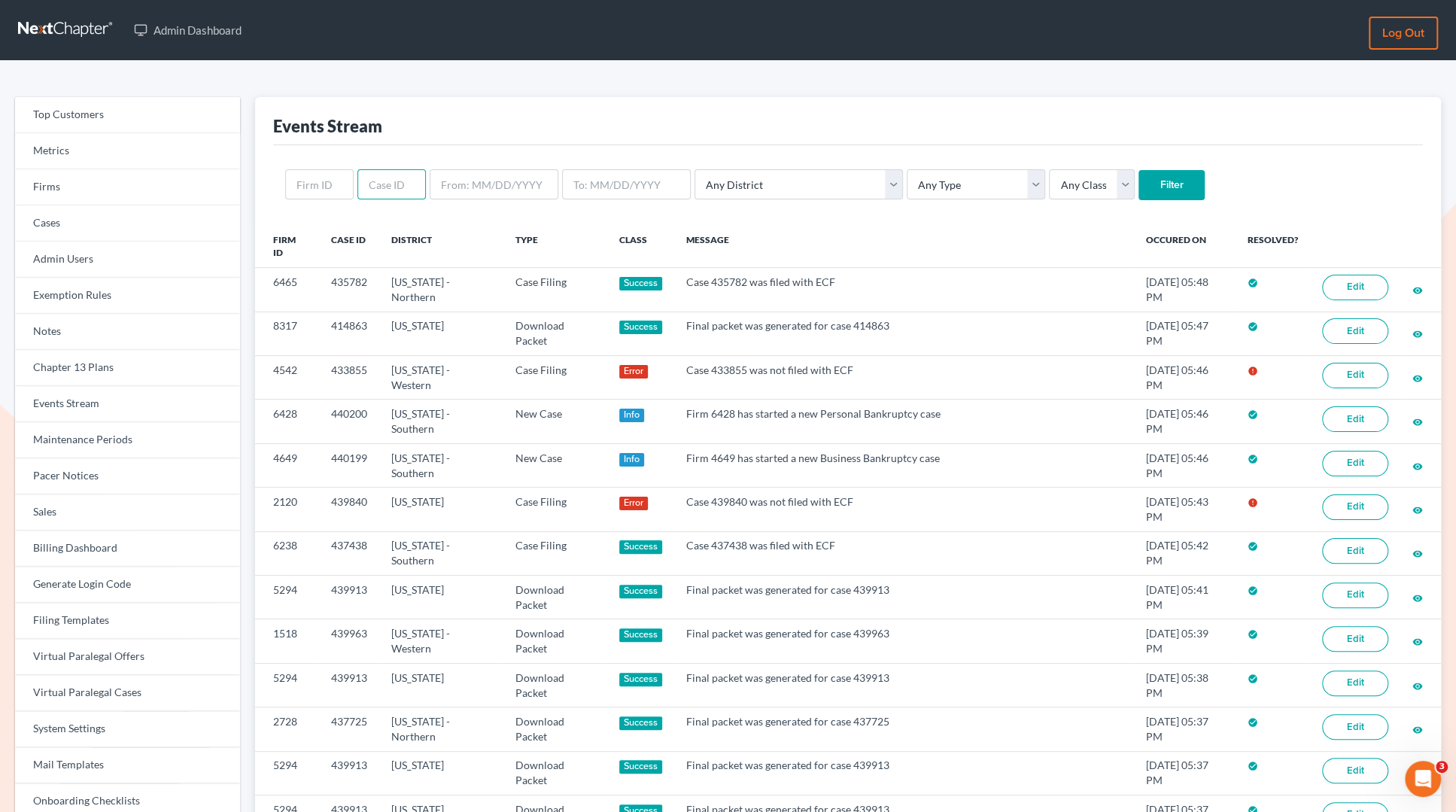
click at [377, 182] on input "text" at bounding box center [391, 184] width 68 height 30
type input "402651"
click at [1138, 190] on input "Filter" at bounding box center [1171, 185] width 66 height 30
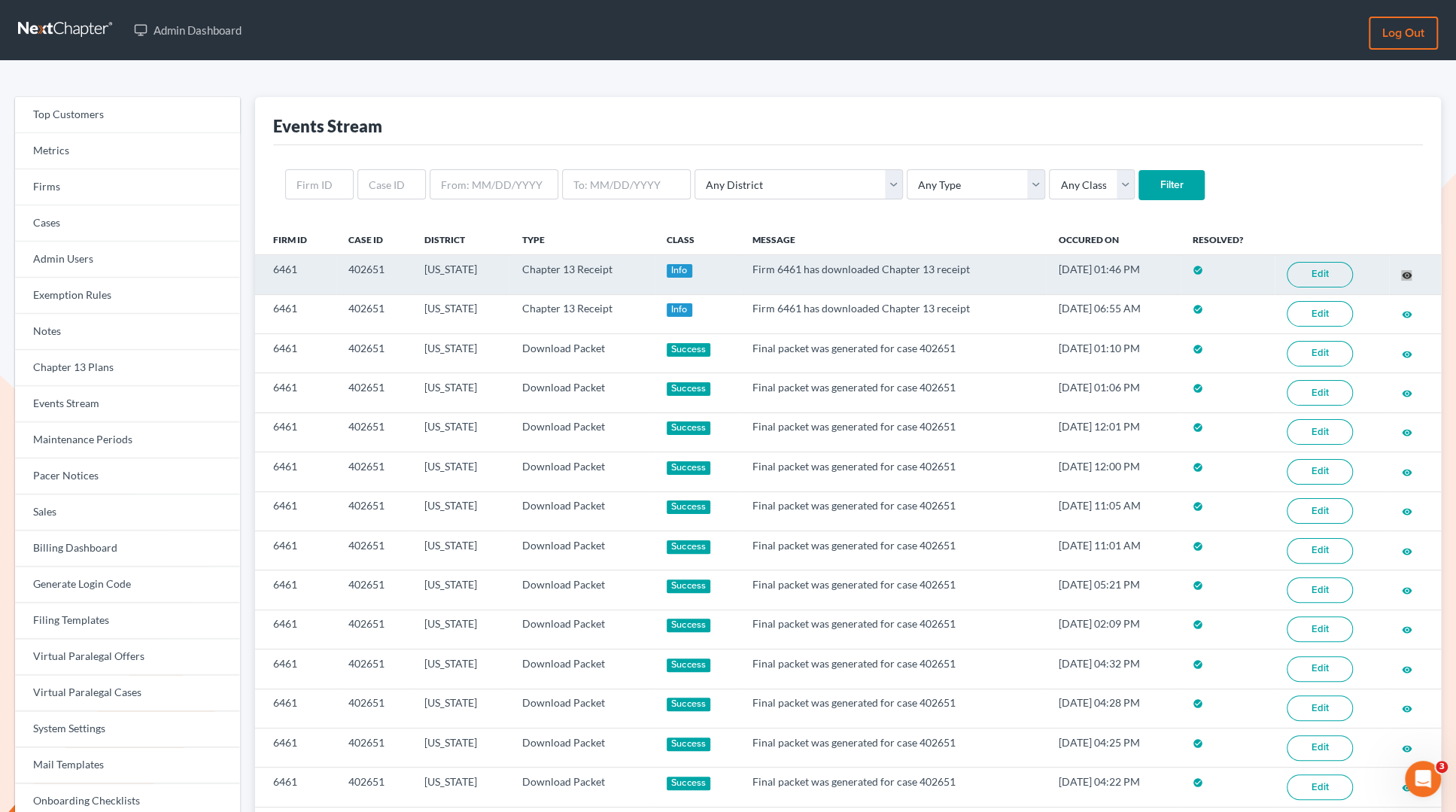
click at [0, 0] on div "Admin Dashboard Log out Top Customers Metrics Firms Cases Admin Users Exemption…" at bounding box center [728, 776] width 1456 height 1553
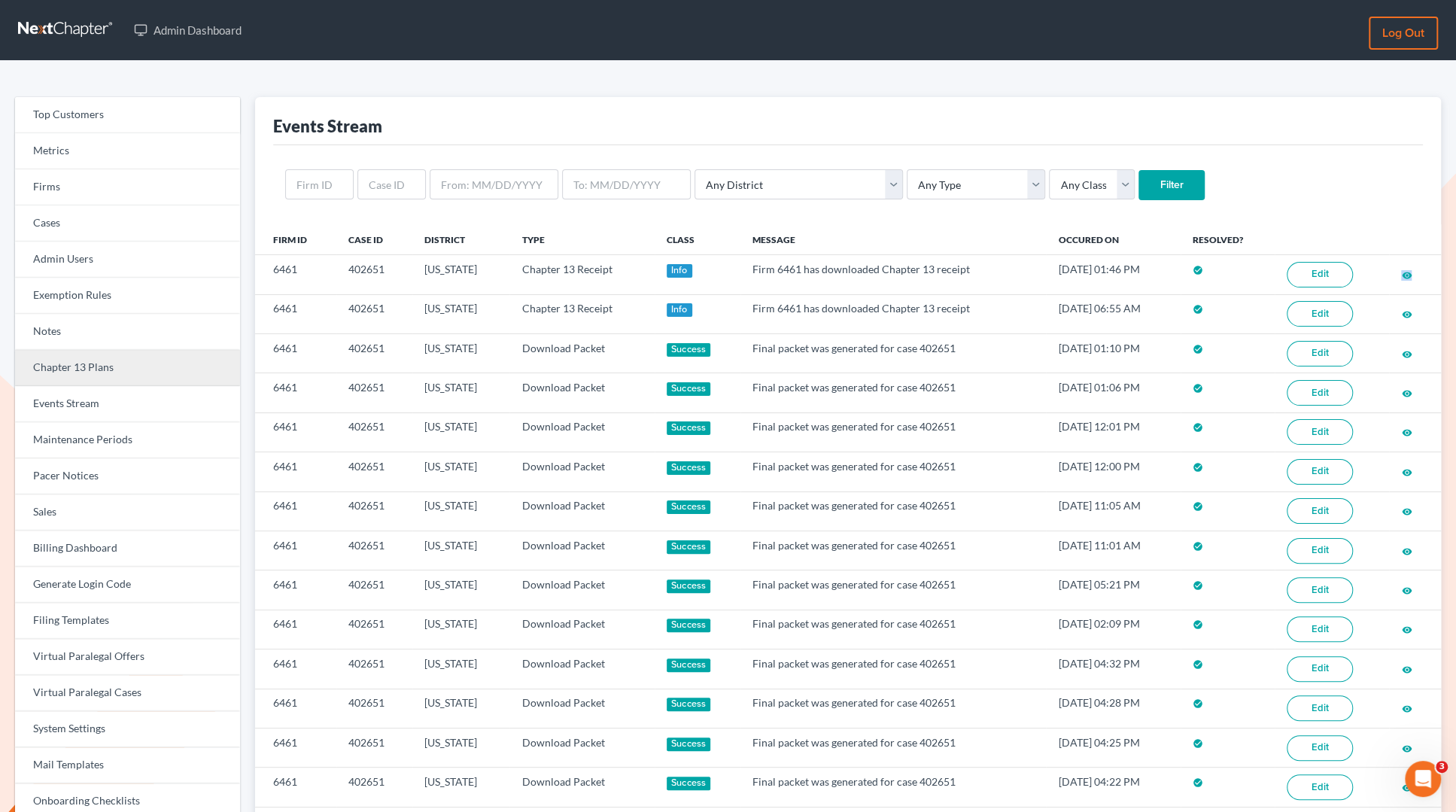
click at [71, 360] on link "Chapter 13 Plans" at bounding box center [128, 367] width 225 height 36
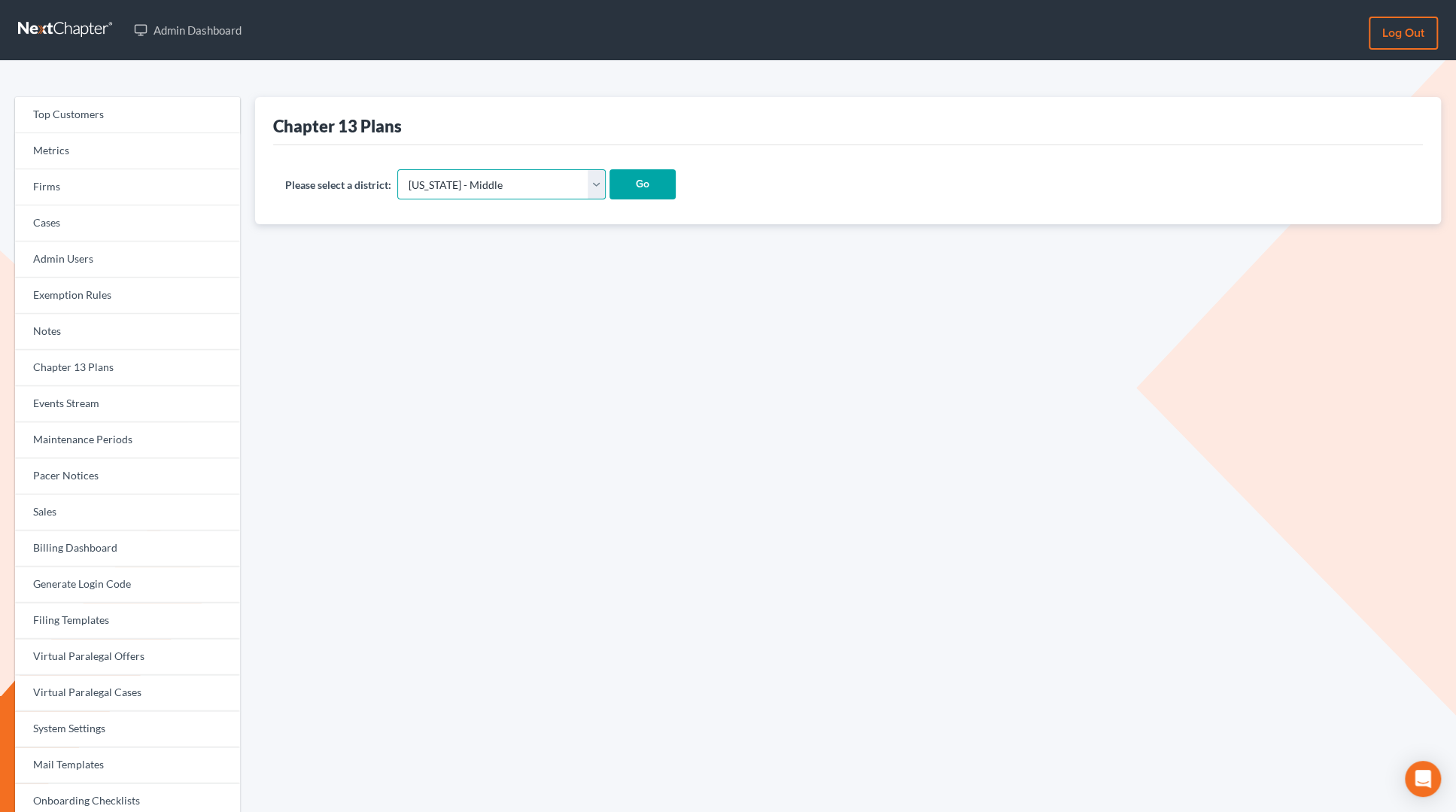
click at [453, 191] on select "Alabama - Middle Alabama - Northern Alabama - Southern Alaska Arizona Arkansas …" at bounding box center [502, 184] width 208 height 30
select select "15"
click at [398, 169] on select "Alabama - Middle Alabama - Northern Alabama - Southern Alaska Arizona Arkansas …" at bounding box center [502, 184] width 208 height 30
click at [609, 192] on input "Go" at bounding box center [642, 184] width 66 height 30
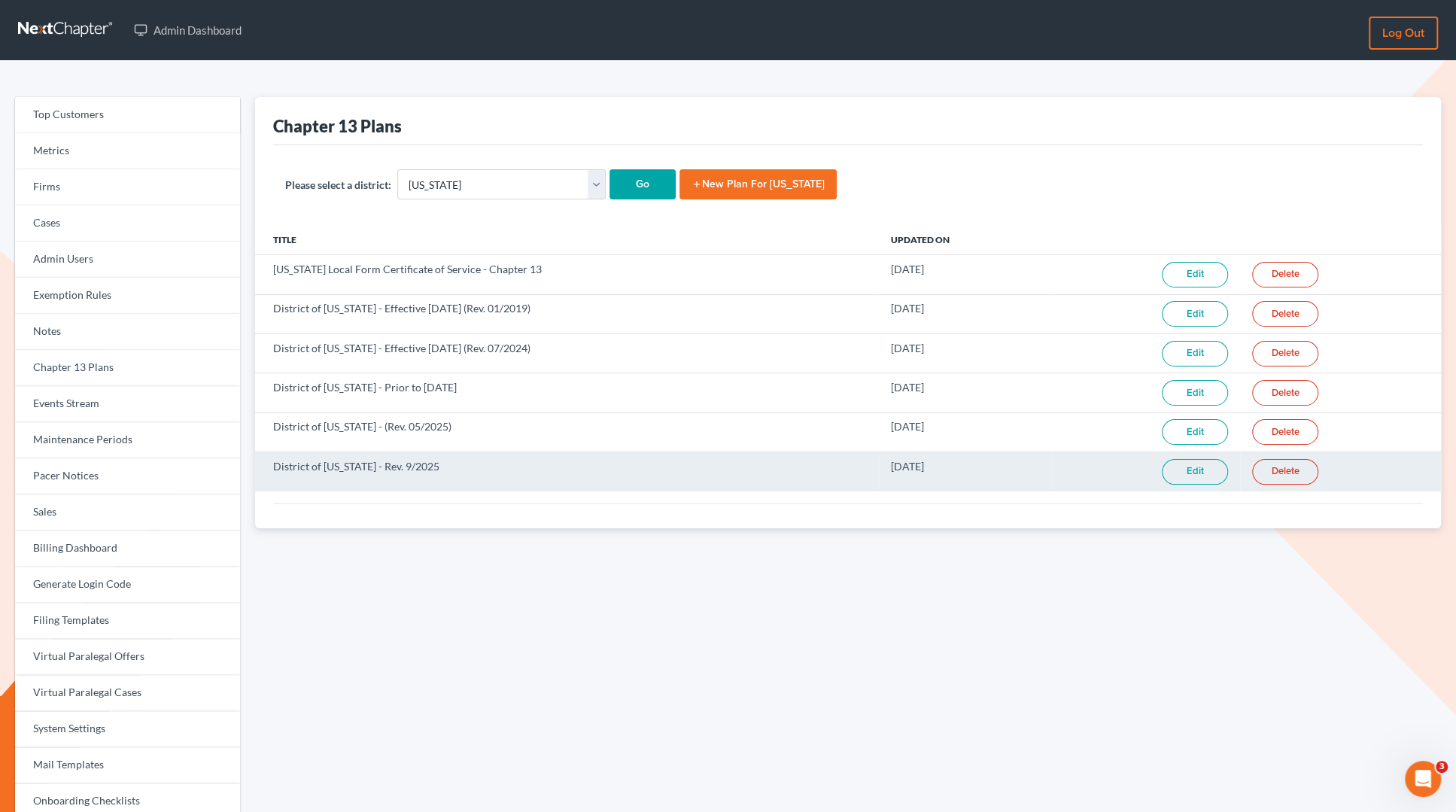
click at [1188, 467] on link "Edit" at bounding box center [1195, 472] width 66 height 25
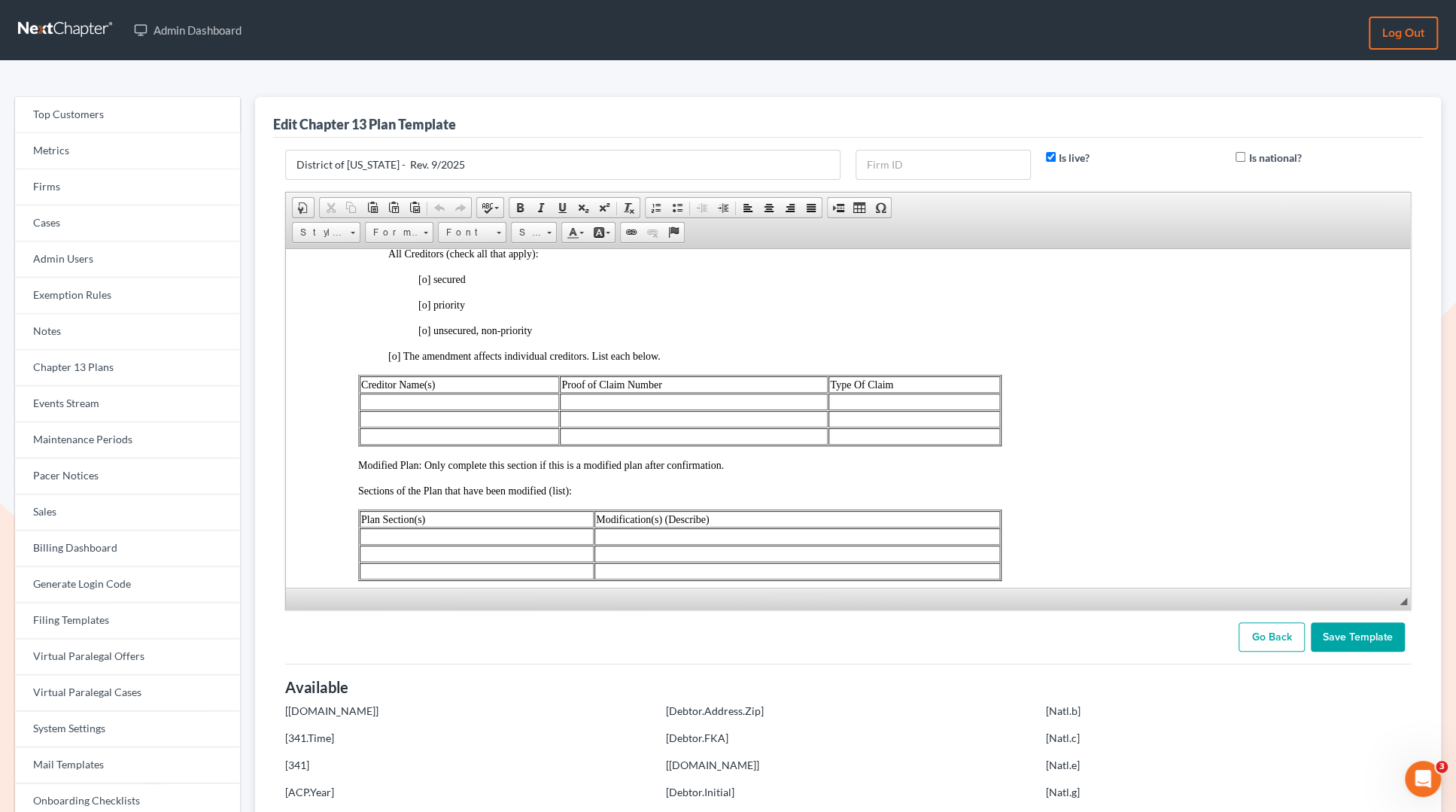
scroll to position [636, 0]
